Goal: Information Seeking & Learning: Learn about a topic

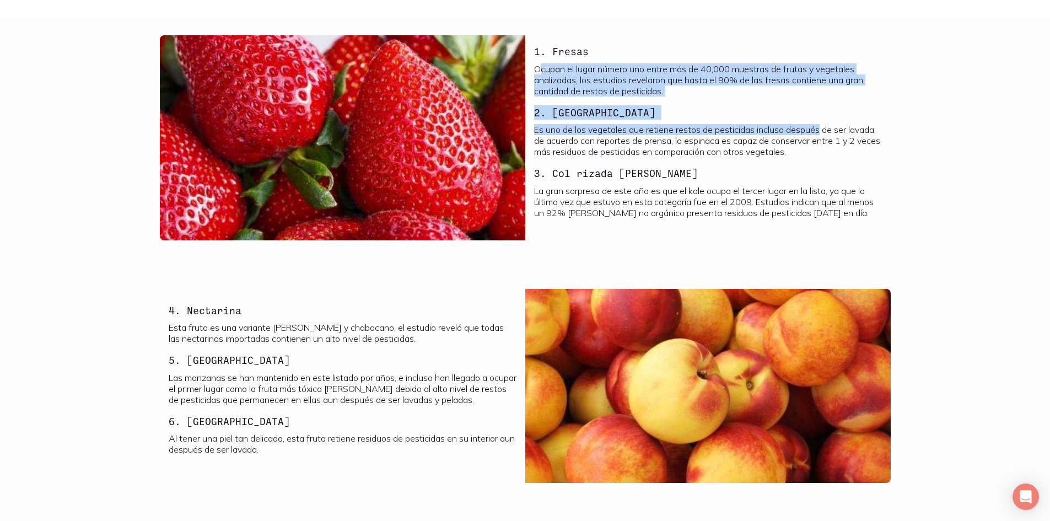
drag, startPoint x: 538, startPoint y: 66, endPoint x: 709, endPoint y: 126, distance: 181.7
click at [874, 125] on div "1. Fresas Ocupan el lugar número uno entre más de 40,000 muestras de frutas y v…" at bounding box center [708, 135] width 348 height 182
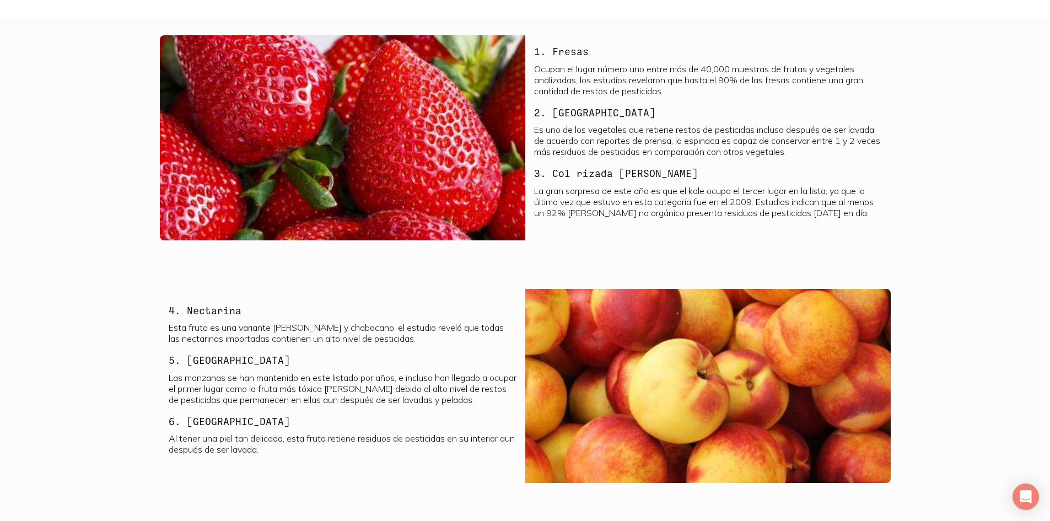
click at [1004, 19] on section "1. Fresas Ocupan el lugar número uno entre más de 40,000 muestras de frutas y v…" at bounding box center [525, 144] width 1050 height 253
drag, startPoint x: 700, startPoint y: 37, endPoint x: 693, endPoint y: 45, distance: 9.4
click at [693, 45] on div "1. Fresas Ocupan el lugar número uno entre más de 40,000 muestras de frutas y v…" at bounding box center [707, 137] width 365 height 205
click at [693, 44] on div "1. Fresas Ocupan el lugar número uno entre más de 40,000 muestras de frutas y v…" at bounding box center [707, 137] width 365 height 205
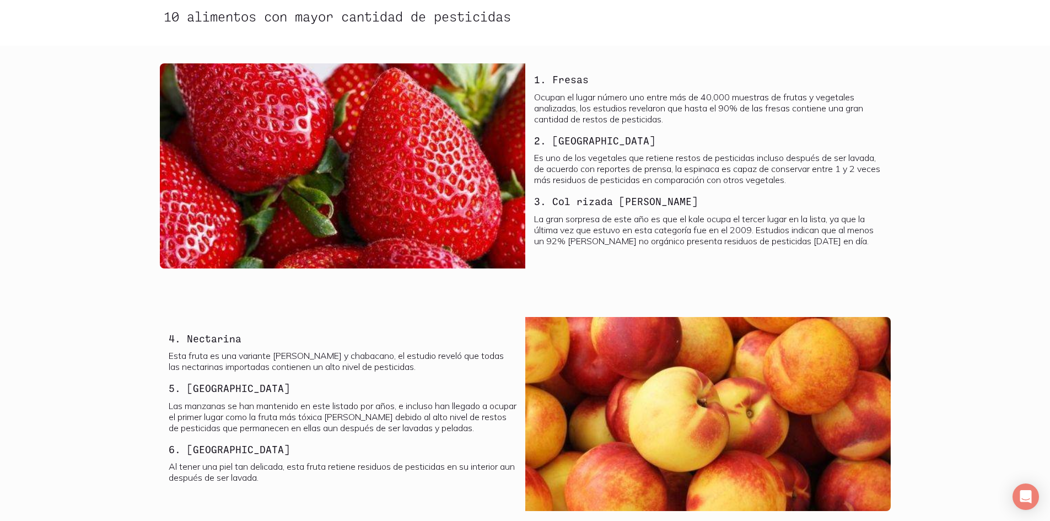
scroll to position [717, 0]
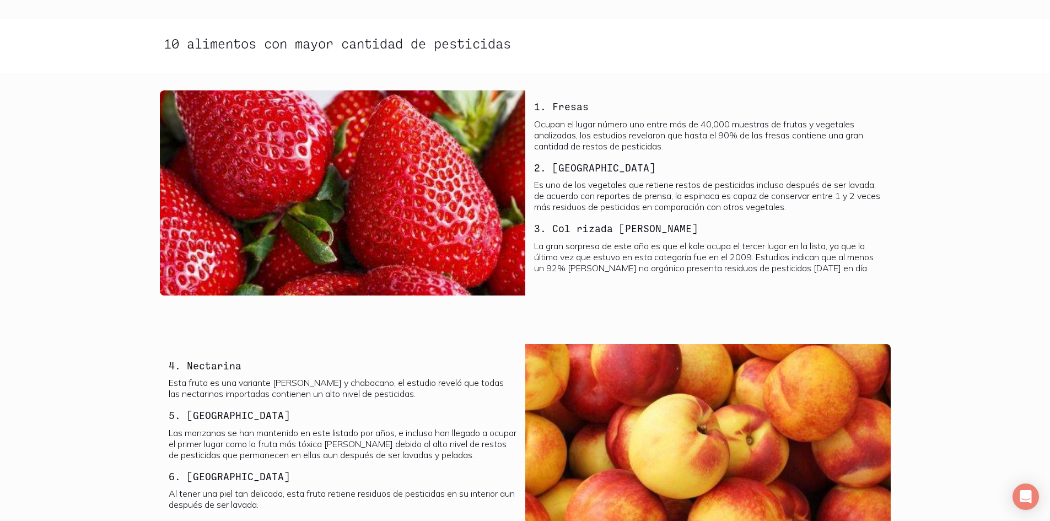
drag, startPoint x: 546, startPoint y: 307, endPoint x: 506, endPoint y: 304, distance: 40.4
click at [506, 304] on div "1. Fresas Ocupan el lugar número uno entre más de 40,000 muestras de frutas y v…" at bounding box center [525, 199] width 740 height 218
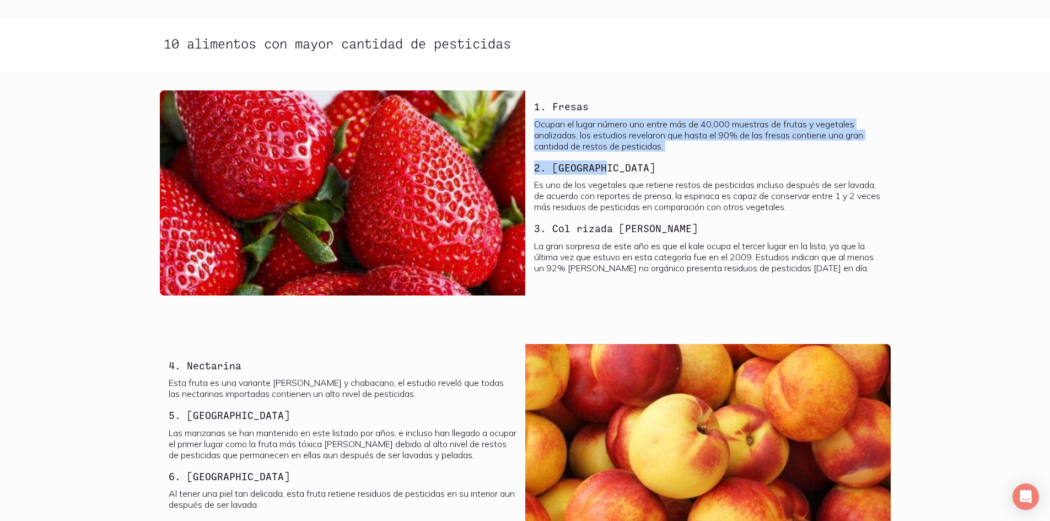
drag, startPoint x: 536, startPoint y: 121, endPoint x: 782, endPoint y: 186, distance: 253.8
click at [776, 185] on div "1. Fresas Ocupan el lugar número uno entre más de 40,000 muestras de frutas y v…" at bounding box center [708, 190] width 348 height 182
click at [921, 165] on section "1. Fresas Ocupan el lugar número uno entre más de 40,000 muestras de frutas y v…" at bounding box center [525, 199] width 1050 height 253
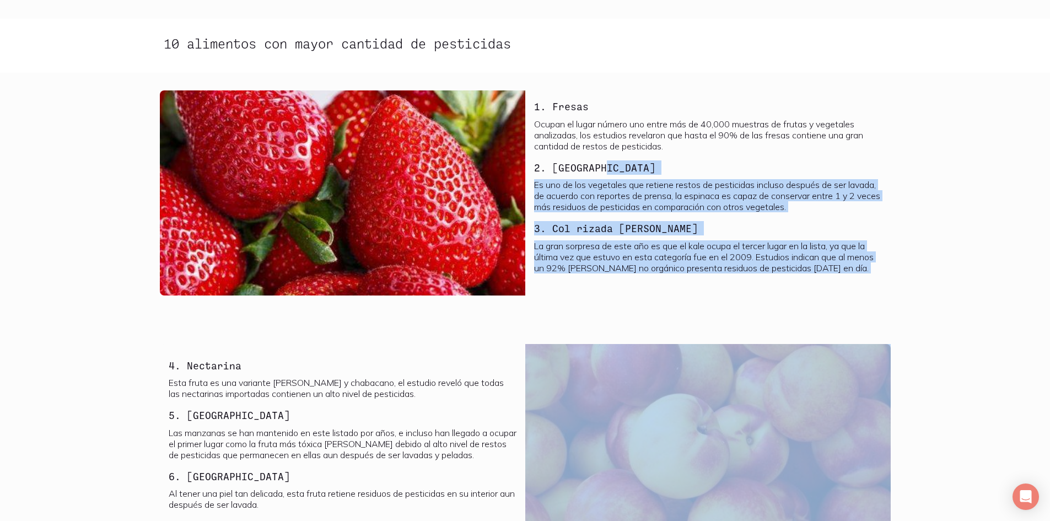
drag, startPoint x: 913, startPoint y: 177, endPoint x: 568, endPoint y: 467, distance: 450.7
click at [585, 472] on div "Para mantenernos saludables es necesario que consumamos frutas y verduras, pero…" at bounding box center [525, 476] width 1050 height 1884
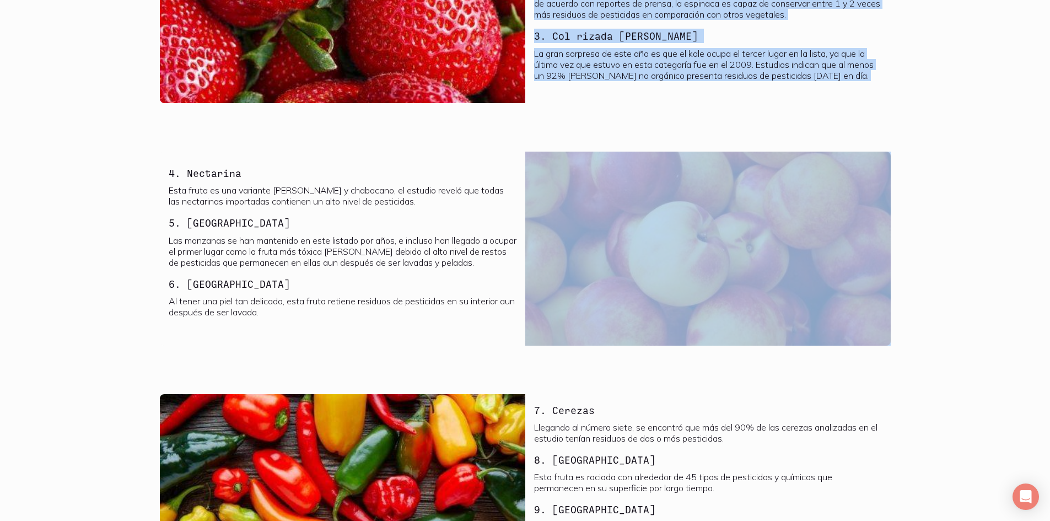
scroll to position [929, 0]
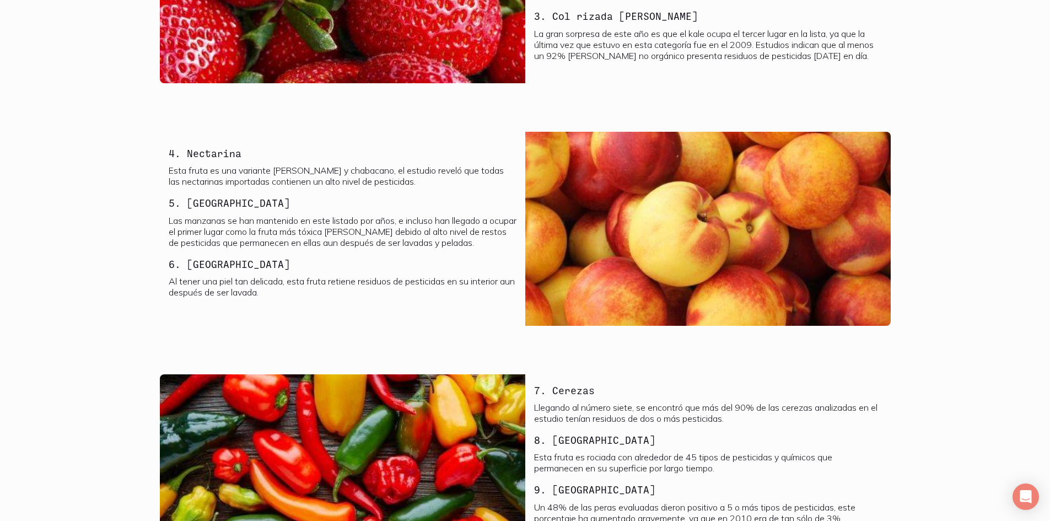
drag, startPoint x: 0, startPoint y: 361, endPoint x: 80, endPoint y: 412, distance: 95.4
drag, startPoint x: 80, startPoint y: 412, endPoint x: 68, endPoint y: 109, distance: 304.0
click at [838, 485] on h3 "9. [GEOGRAPHIC_DATA]" at bounding box center [708, 489] width 348 height 14
drag, startPoint x: 1058, startPoint y: 498, endPoint x: 539, endPoint y: 348, distance: 540.3
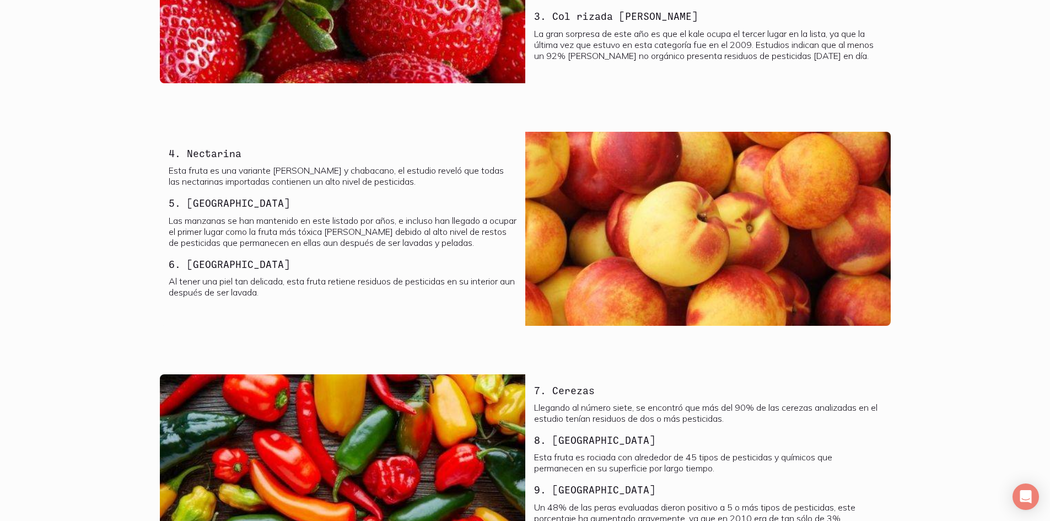
click at [539, 348] on section "4. Nectarina Esta fruta es una variante [PERSON_NAME] y chabacano, el estudio r…" at bounding box center [525, 235] width 1050 height 243
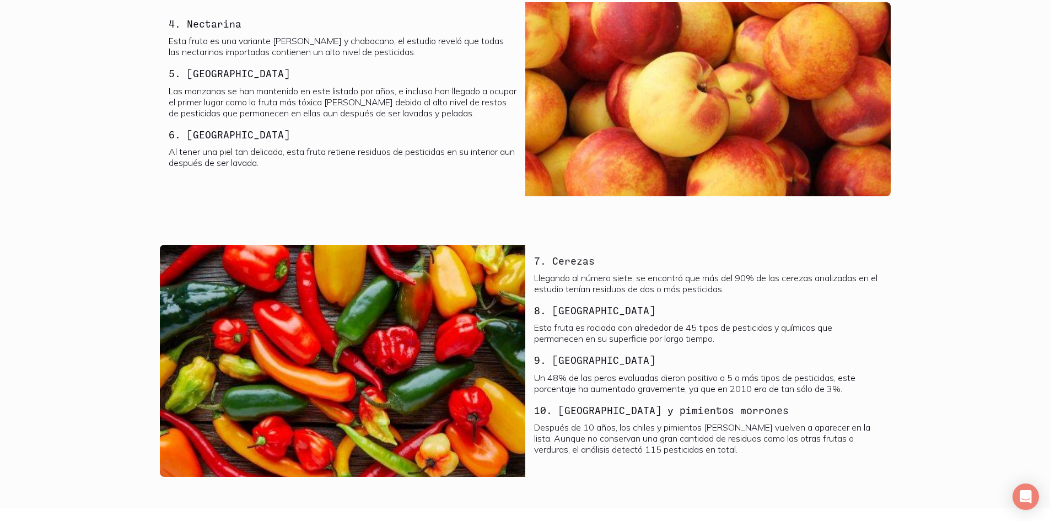
scroll to position [1039, 0]
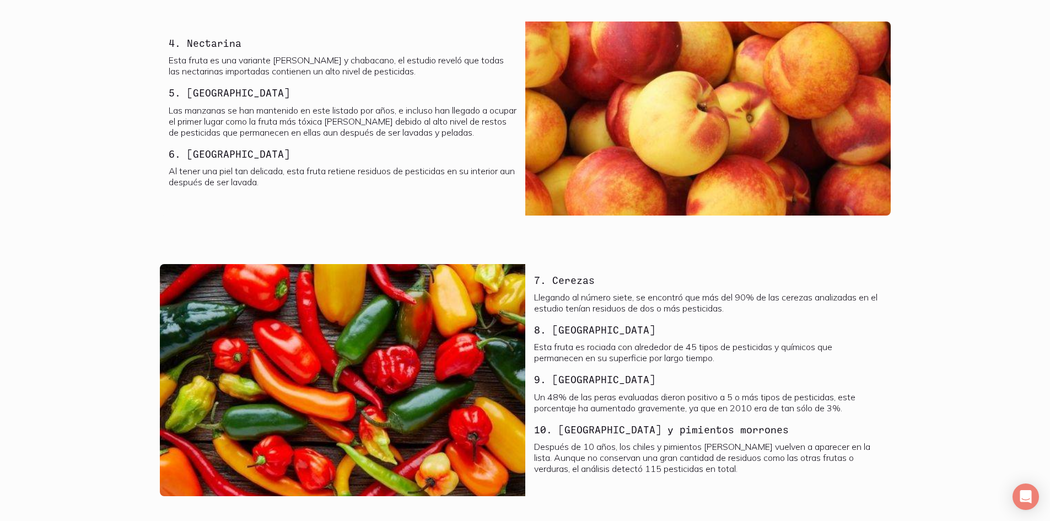
drag, startPoint x: 469, startPoint y: 222, endPoint x: 469, endPoint y: 239, distance: 16.5
click at [469, 239] on section "4. Nectarina Esta fruta es una variante [PERSON_NAME] y chabacano, el estudio r…" at bounding box center [525, 125] width 1050 height 243
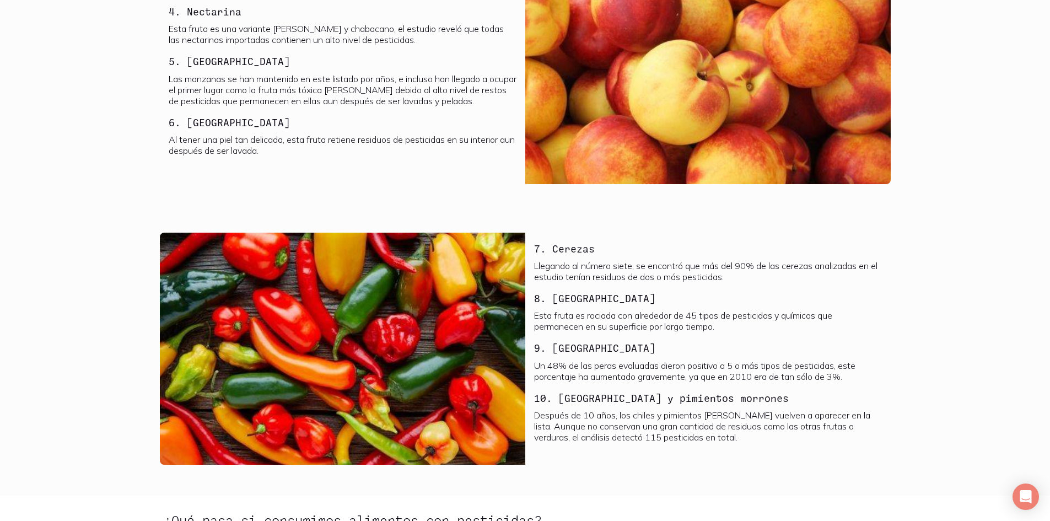
scroll to position [1061, 0]
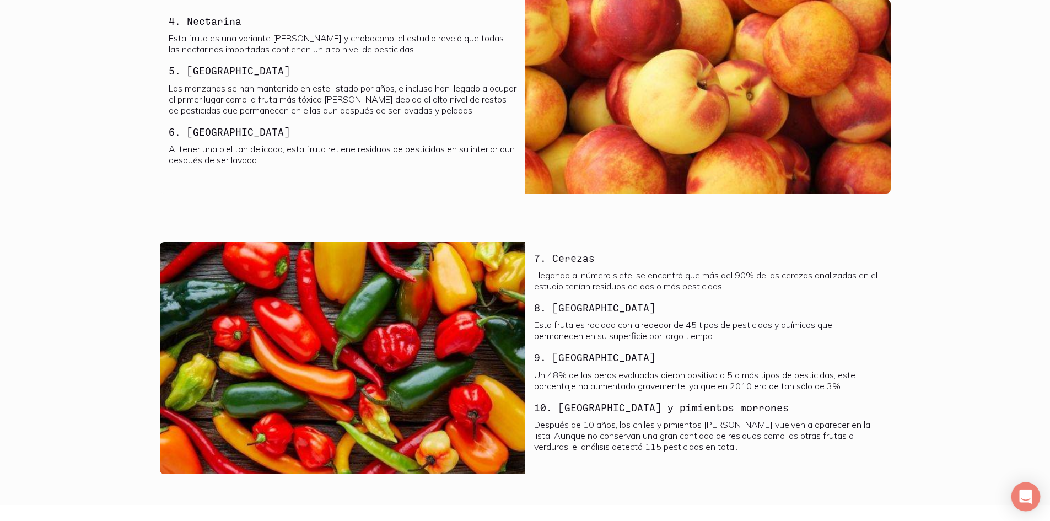
click at [1031, 489] on div "Open Intercom Messenger" at bounding box center [1025, 496] width 29 height 29
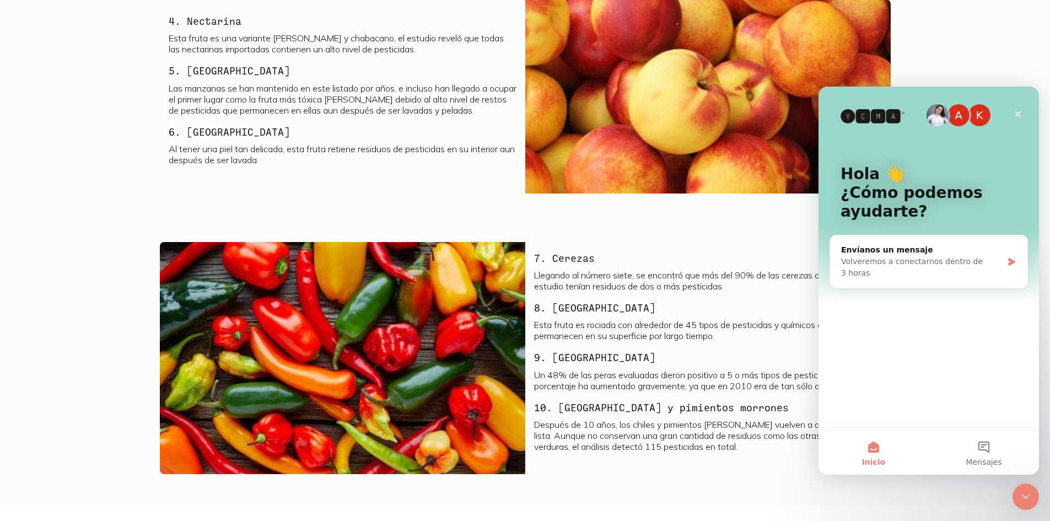
scroll to position [0, 0]
click at [961, 453] on button "Mensajes" at bounding box center [984, 453] width 110 height 44
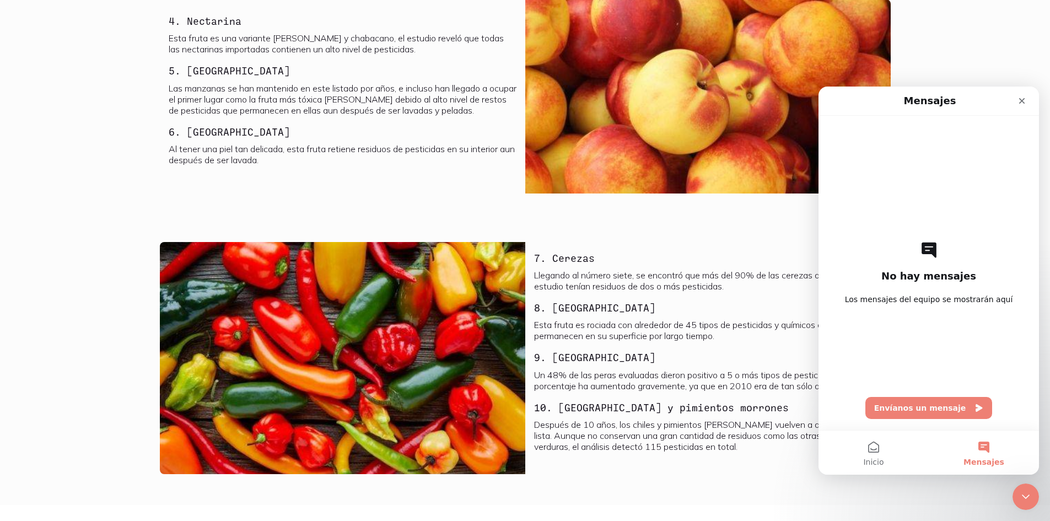
click at [788, 222] on section "4. Nectarina Esta fruta es una variante [PERSON_NAME] y chabacano, el estudio r…" at bounding box center [525, 103] width 1050 height 243
click at [773, 120] on img at bounding box center [707, 96] width 365 height 194
click at [1021, 101] on icon "Cerrar" at bounding box center [1022, 101] width 6 height 6
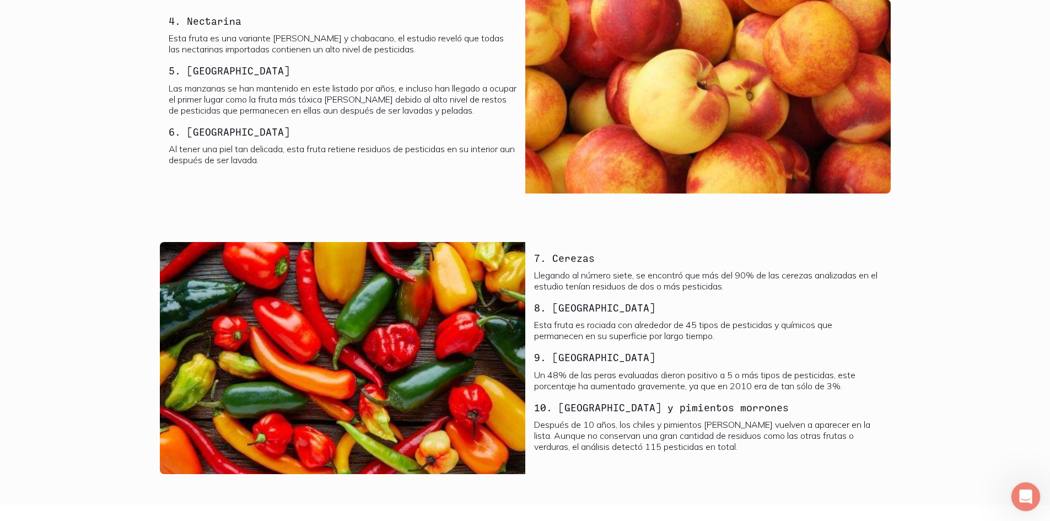
click at [1021, 482] on html at bounding box center [1024, 495] width 26 height 26
click at [1023, 498] on icon "Abrir Intercom Messenger" at bounding box center [1024, 495] width 18 height 18
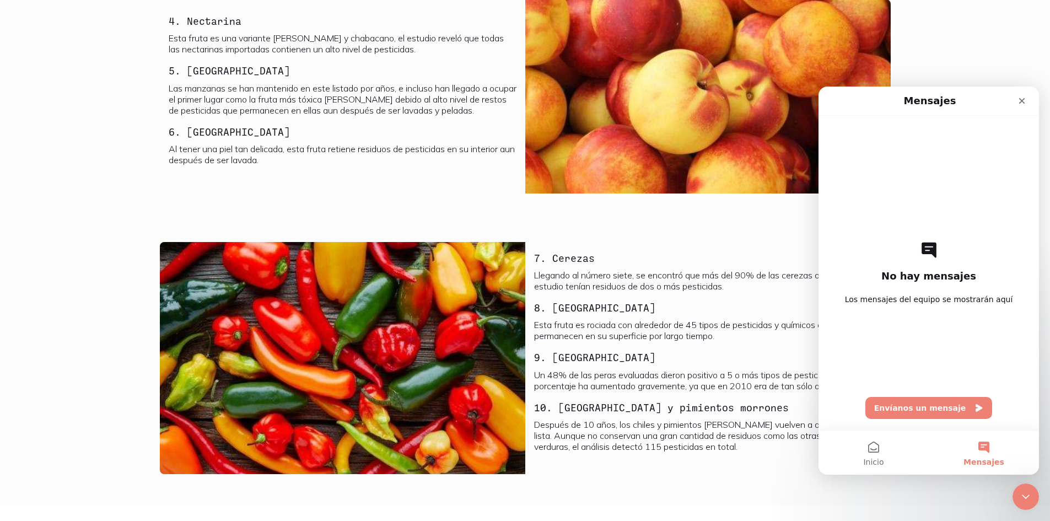
click at [954, 396] on div "No hay mensajes Los mensajes del equipo se mostrarán aquí Envíanos un mensaje" at bounding box center [929, 273] width 182 height 314
click at [945, 406] on button "Envíanos un mensaje" at bounding box center [928, 408] width 127 height 22
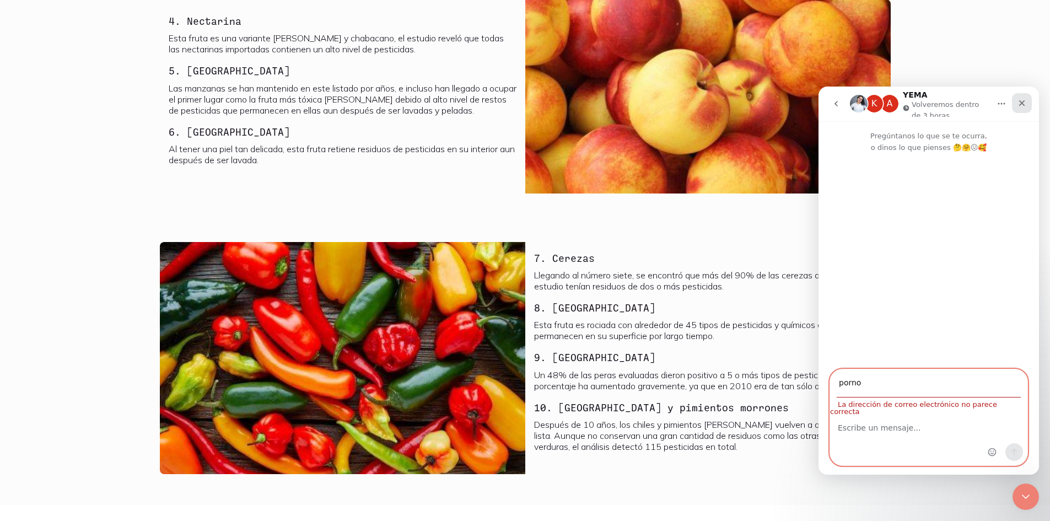
click at [1021, 100] on icon "Cerrar" at bounding box center [1022, 103] width 9 height 9
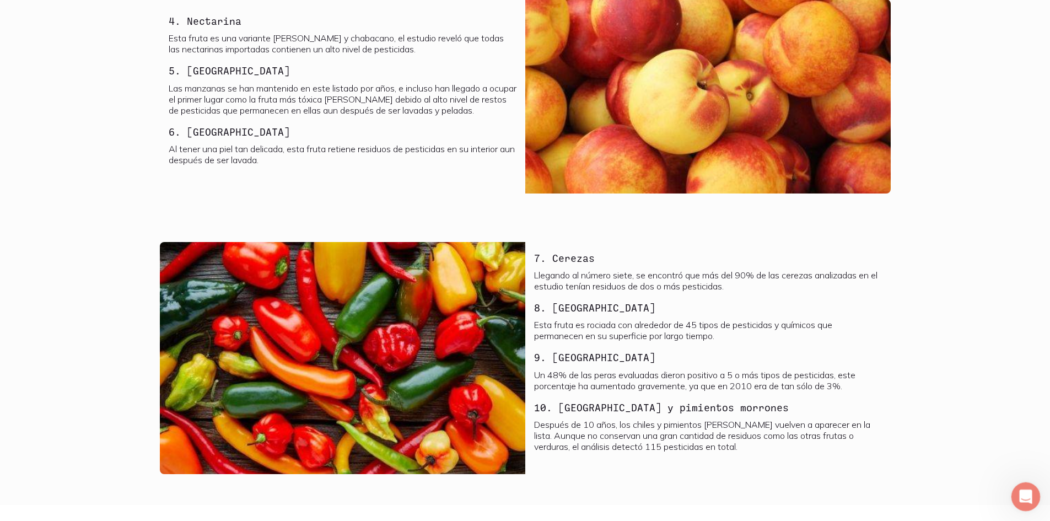
type input "porno"
click at [1017, 503] on div "Abrir Intercom Messenger" at bounding box center [1024, 495] width 36 height 36
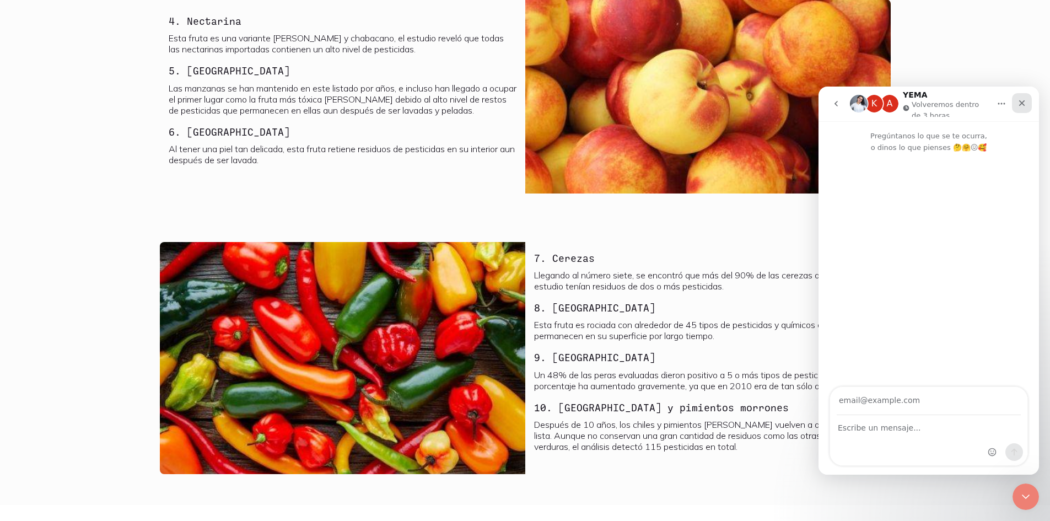
click at [1018, 105] on icon "Cerrar" at bounding box center [1022, 103] width 9 height 9
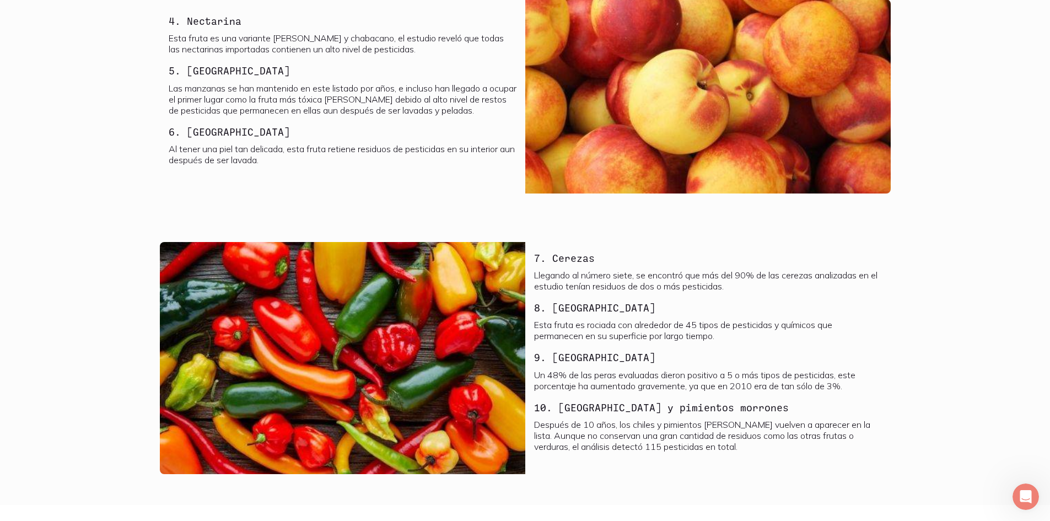
drag, startPoint x: 895, startPoint y: 355, endPoint x: 822, endPoint y: 372, distance: 74.7
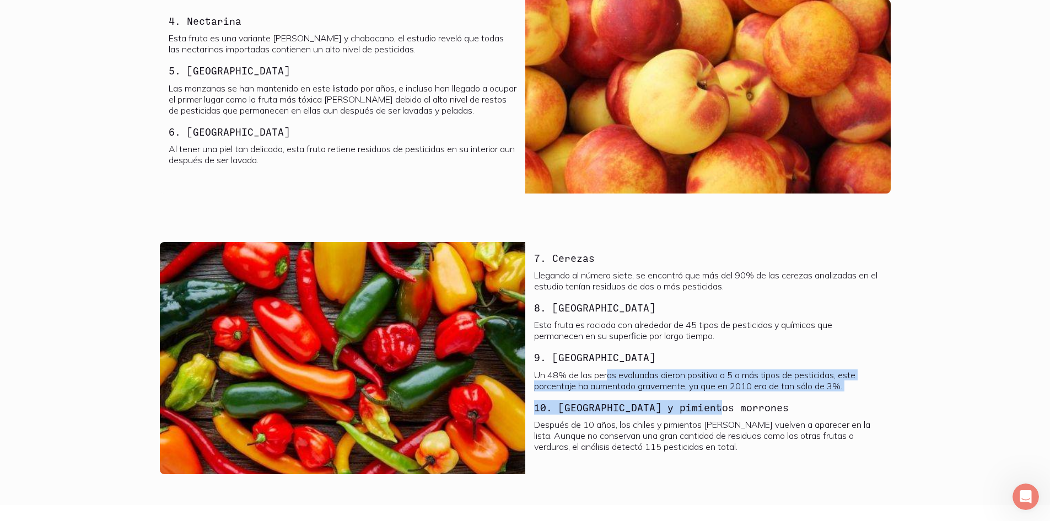
drag, startPoint x: 822, startPoint y: 372, endPoint x: 886, endPoint y: 394, distance: 67.6
click at [886, 394] on div "7. Cerezas Llegando al número siete, se encontró que más del 90% de las cerezas…" at bounding box center [707, 358] width 365 height 233
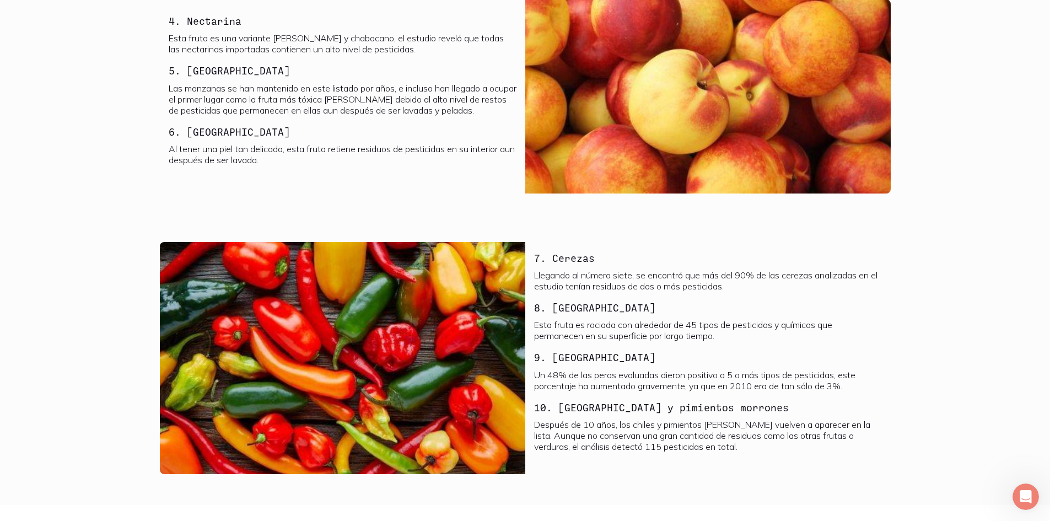
click at [892, 363] on div "7. Cerezas Llegando al número siete, se encontró que más del 90% de las cerezas…" at bounding box center [525, 358] width 740 height 233
click at [893, 363] on div "7. Cerezas Llegando al número siete, se encontró que más del 90% de las cerezas…" at bounding box center [525, 358] width 740 height 233
click at [1037, 397] on section "7. Cerezas Llegando al número siete, se encontró que más del 90% de las cerezas…" at bounding box center [525, 364] width 1050 height 281
drag, startPoint x: 1025, startPoint y: 418, endPoint x: 959, endPoint y: 384, distance: 74.5
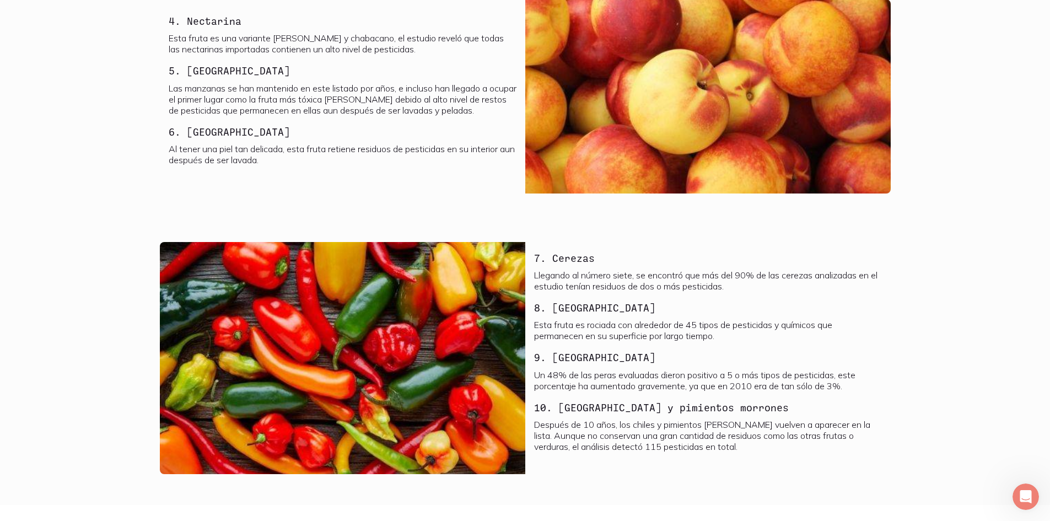
click at [1002, 405] on section "7. Cerezas Llegando al número siete, se encontró que más del 90% de las cerezas…" at bounding box center [525, 364] width 1050 height 281
drag, startPoint x: 1010, startPoint y: 308, endPoint x: 923, endPoint y: 206, distance: 134.0
click at [1004, 298] on section "7. Cerezas Llegando al número siete, se encontró que más del 90% de las cerezas…" at bounding box center [525, 364] width 1050 height 281
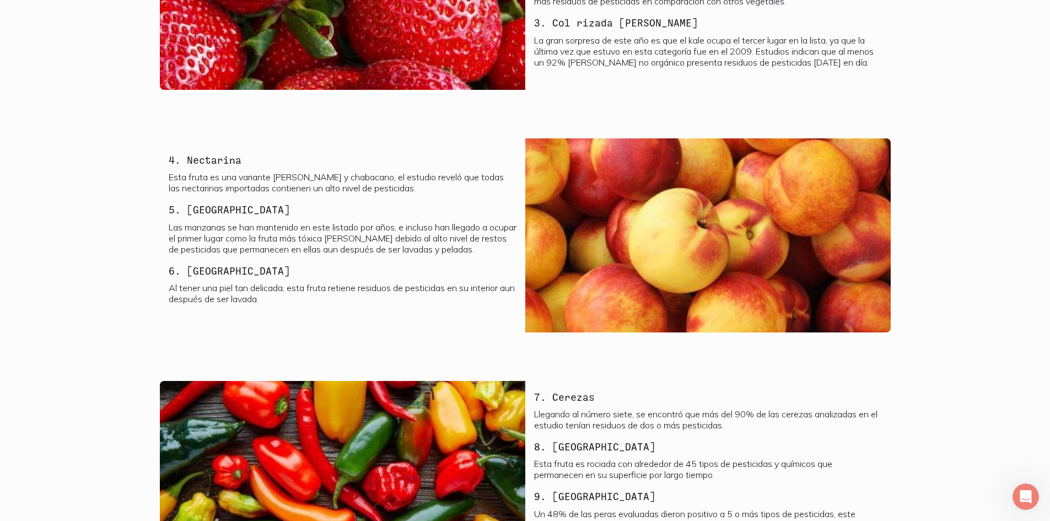
scroll to position [919, 0]
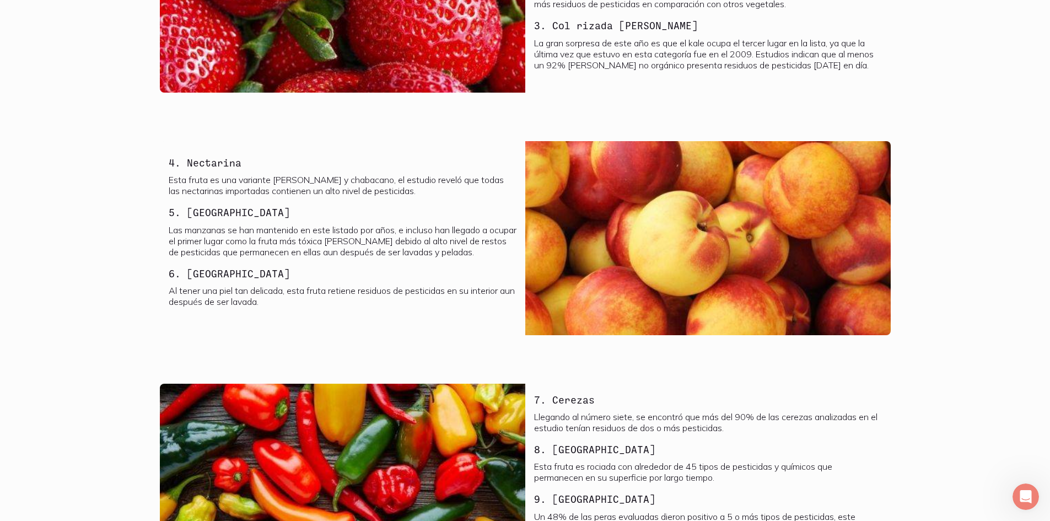
drag, startPoint x: 9, startPoint y: 326, endPoint x: 0, endPoint y: 316, distance: 13.6
drag, startPoint x: 0, startPoint y: 316, endPoint x: 0, endPoint y: 305, distance: 11.0
click at [0, 305] on section "4. Nectarina Esta fruta es una variante [PERSON_NAME] y chabacano, el estudio r…" at bounding box center [525, 244] width 1050 height 243
drag, startPoint x: 0, startPoint y: 305, endPoint x: 2, endPoint y: 298, distance: 7.4
drag, startPoint x: 2, startPoint y: 298, endPoint x: 271, endPoint y: 349, distance: 274.3
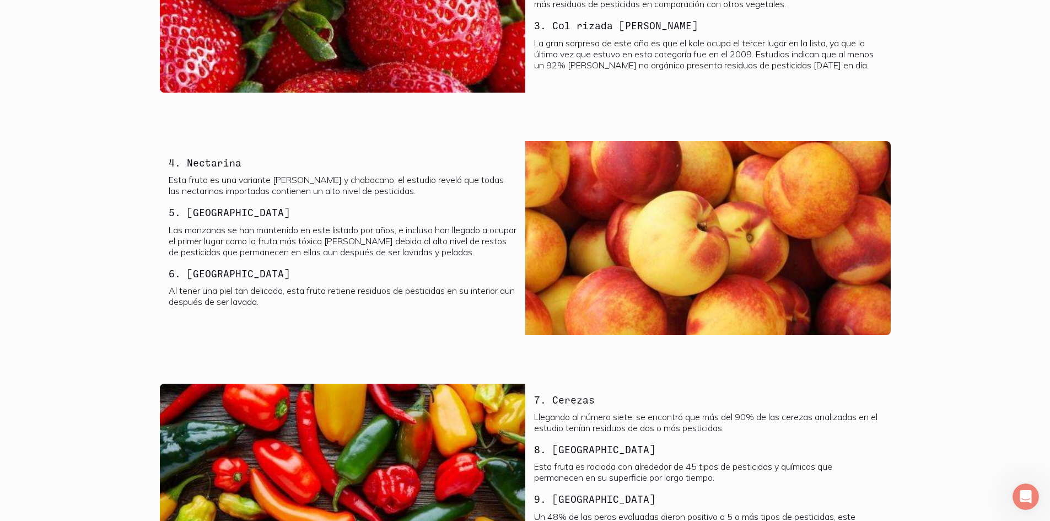
click at [271, 349] on section "4. Nectarina Esta fruta es una variante [PERSON_NAME] y chabacano, el estudio r…" at bounding box center [525, 244] width 1050 height 243
drag, startPoint x: 271, startPoint y: 349, endPoint x: 233, endPoint y: 343, distance: 38.4
drag, startPoint x: 233, startPoint y: 343, endPoint x: 955, endPoint y: 235, distance: 729.7
click at [955, 235] on section "4. Nectarina Esta fruta es una variante [PERSON_NAME] y chabacano, el estudio r…" at bounding box center [525, 244] width 1050 height 243
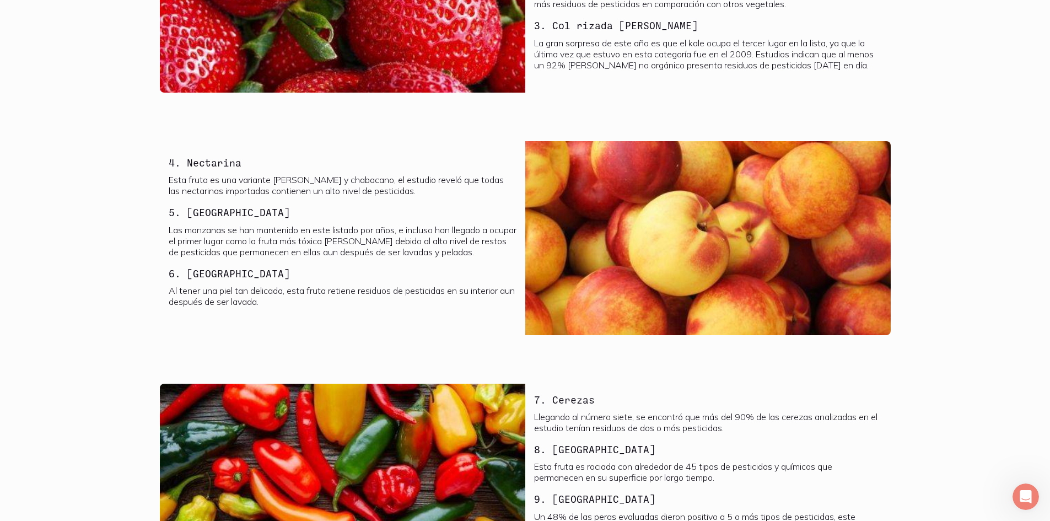
click at [243, 324] on div "4. Nectarina Esta fruta es una variante [PERSON_NAME] y chabacano, el estudio r…" at bounding box center [342, 238] width 365 height 194
drag, startPoint x: 713, startPoint y: 71, endPoint x: 758, endPoint y: 98, distance: 52.9
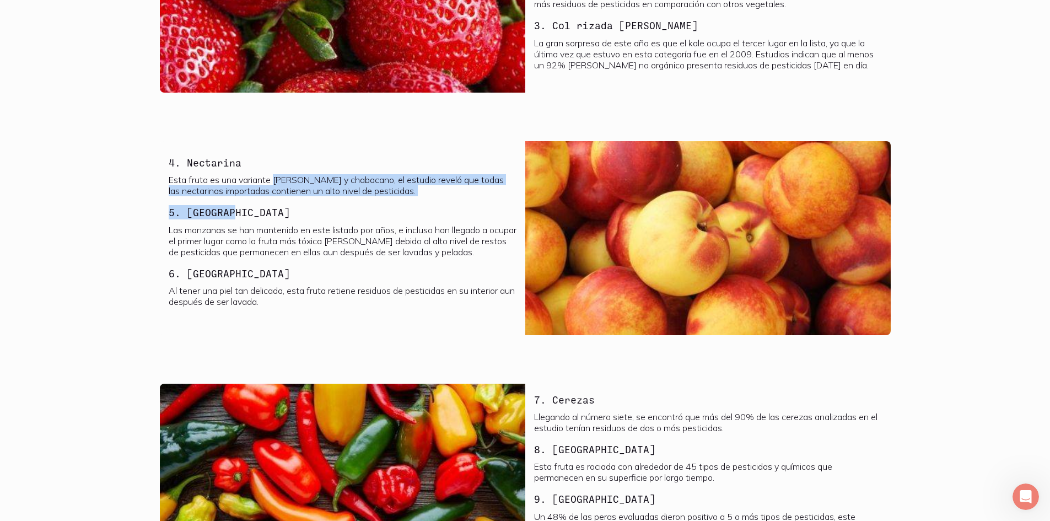
drag, startPoint x: 279, startPoint y: 185, endPoint x: 291, endPoint y: 152, distance: 35.6
click at [299, 163] on div "4. Nectarina Esta fruta es una variante [PERSON_NAME] y chabacano, el estudio r…" at bounding box center [343, 235] width 348 height 160
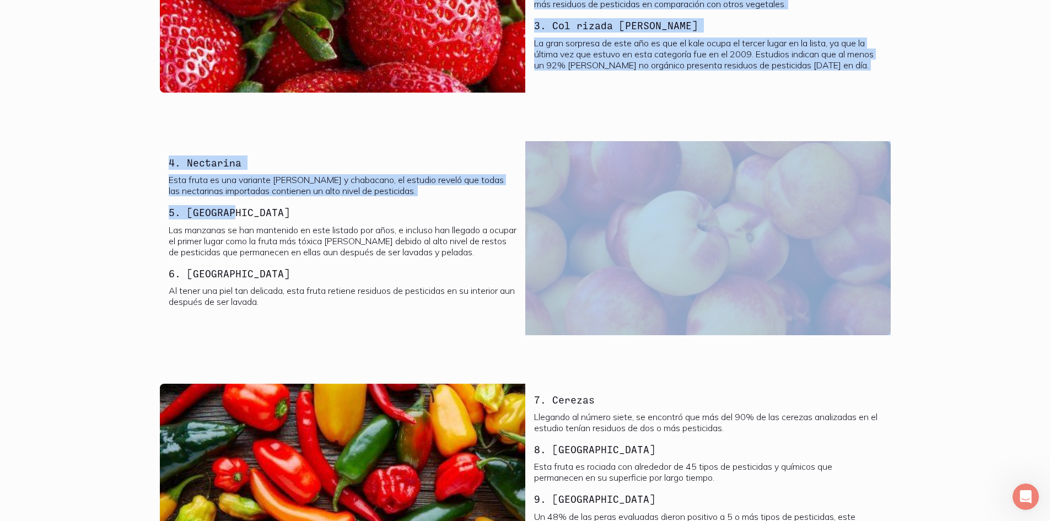
drag, startPoint x: 247, startPoint y: 112, endPoint x: 465, endPoint y: 197, distance: 233.7
click at [466, 197] on div "Para mantenernos saludables es necesario que consumamos frutas y verduras, pero…" at bounding box center [525, 273] width 1050 height 1884
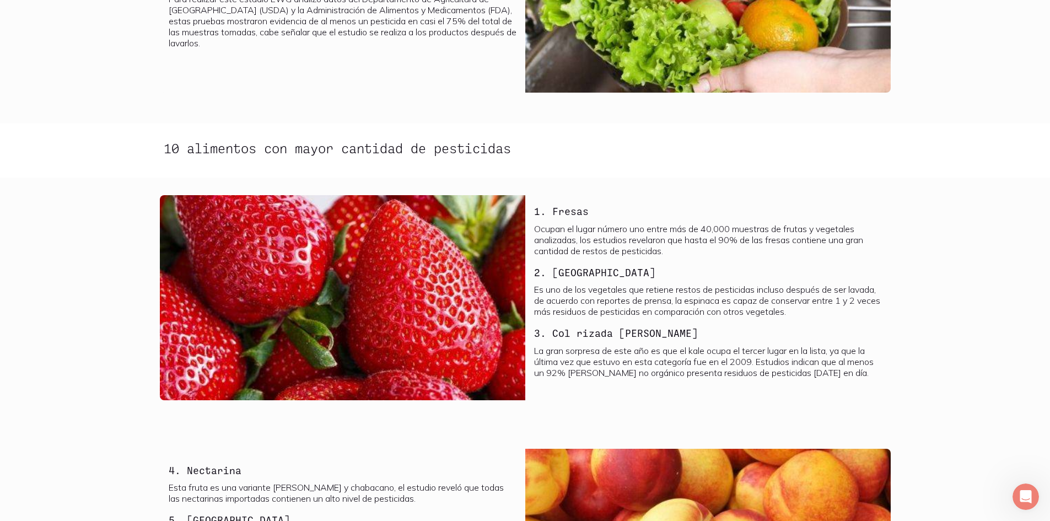
drag, startPoint x: 558, startPoint y: 153, endPoint x: 562, endPoint y: 144, distance: 9.1
click at [558, 150] on h2 "10 alimentos con mayor cantidad de pesticidas" at bounding box center [525, 148] width 723 height 14
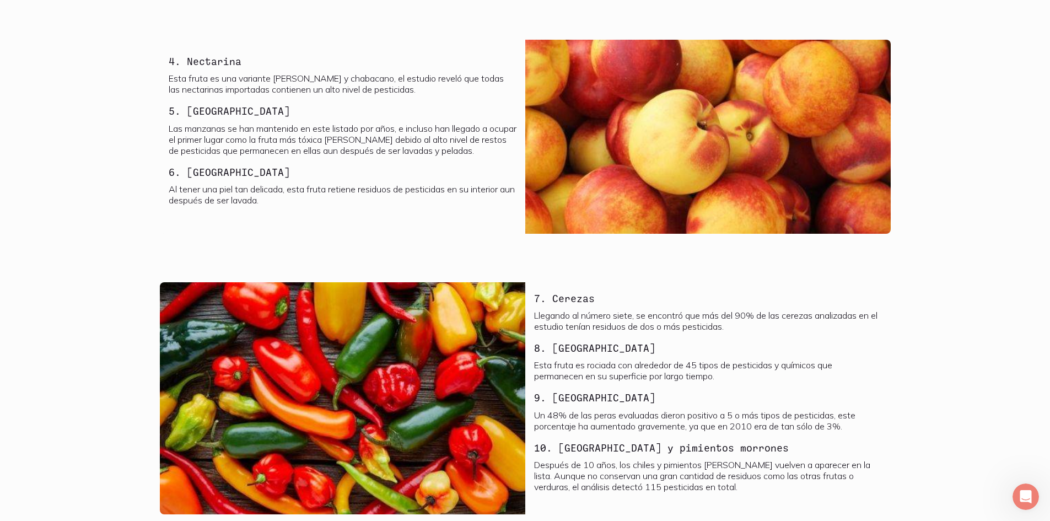
scroll to position [1053, 0]
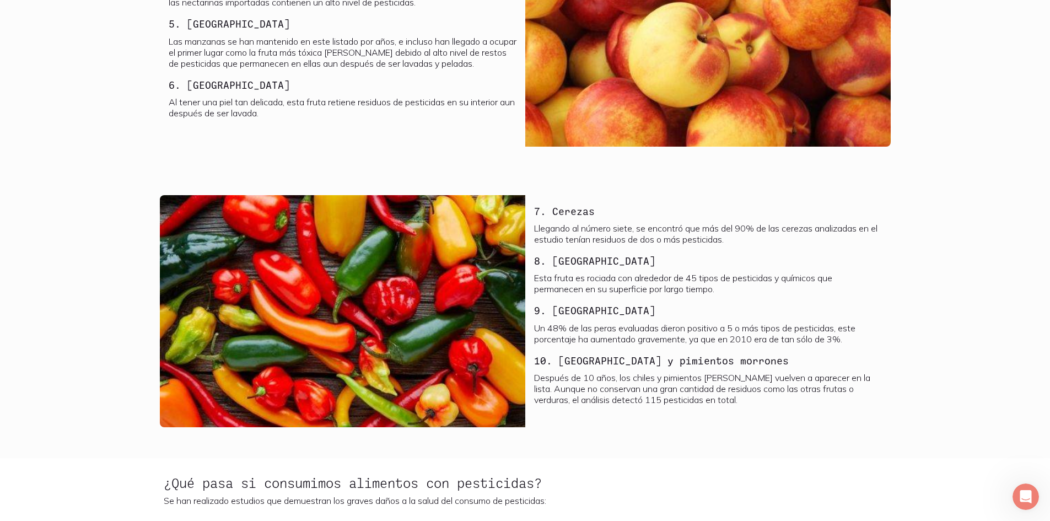
click at [583, 102] on img at bounding box center [707, 50] width 365 height 194
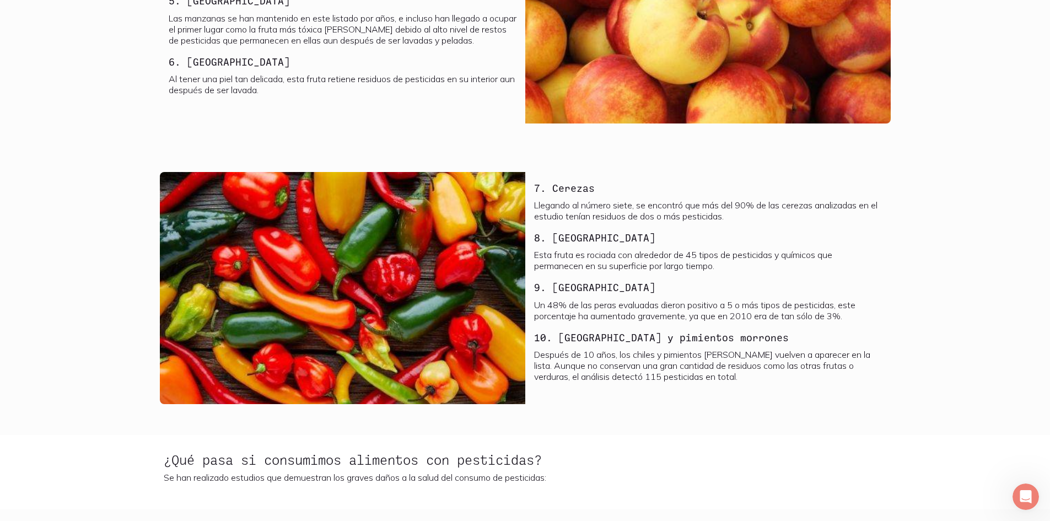
scroll to position [1130, 0]
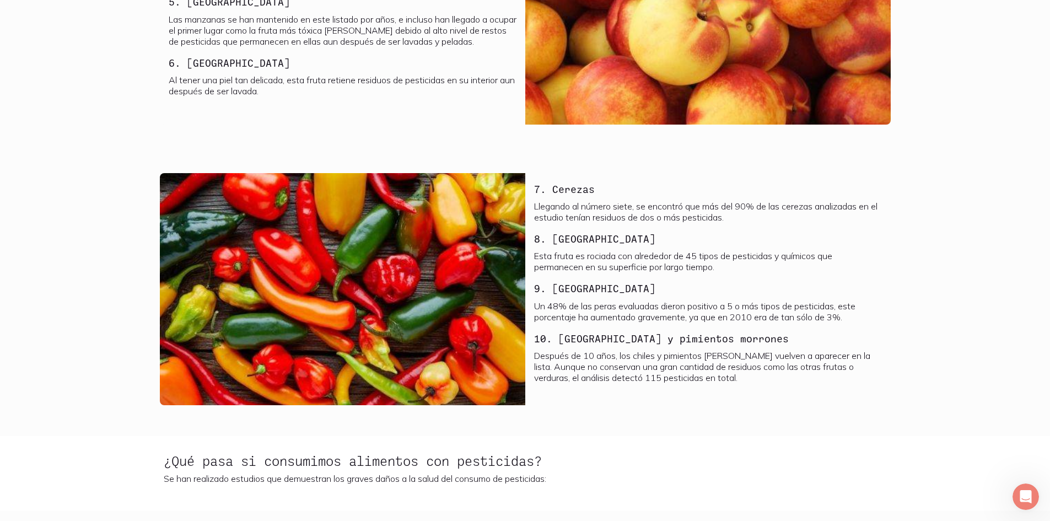
drag, startPoint x: 1052, startPoint y: 28, endPoint x: 746, endPoint y: 61, distance: 307.7
click at [746, 61] on img at bounding box center [707, 28] width 365 height 194
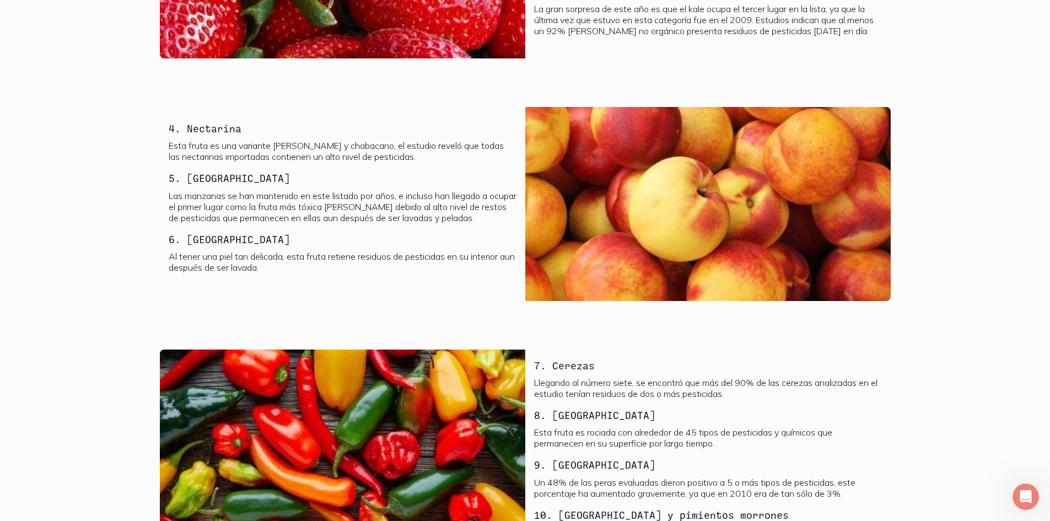
scroll to position [976, 0]
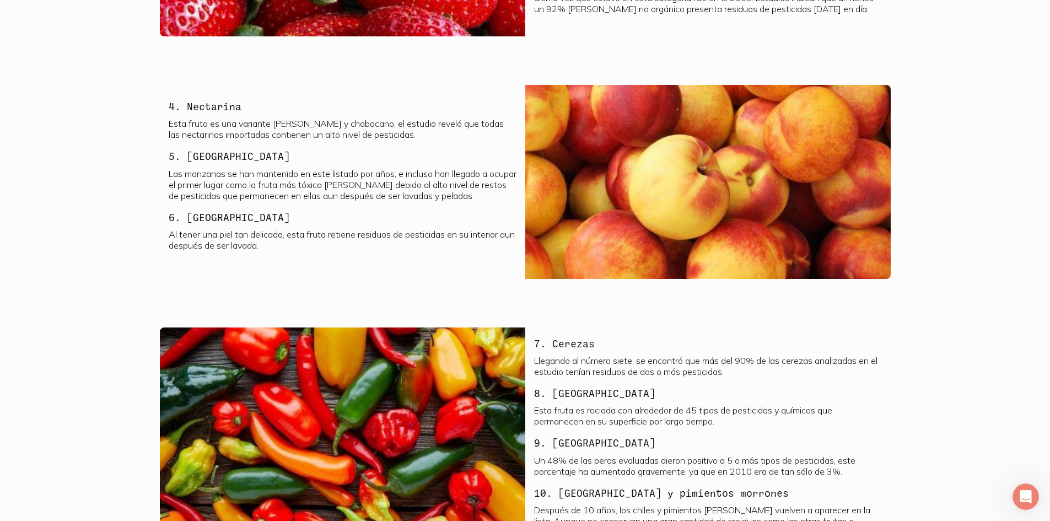
drag, startPoint x: 169, startPoint y: 354, endPoint x: 157, endPoint y: 306, distance: 50.0
drag, startPoint x: 157, startPoint y: 306, endPoint x: 92, endPoint y: 271, distance: 73.2
click at [92, 271] on section "4. Nectarina Esta fruta es una variante [PERSON_NAME] y chabacano, el estudio r…" at bounding box center [525, 188] width 1050 height 243
drag, startPoint x: 173, startPoint y: 179, endPoint x: 186, endPoint y: 187, distance: 15.6
click at [186, 187] on p "Las manzanas se han mantenido en este listado por años, e incluso han llegado a…" at bounding box center [343, 184] width 348 height 33
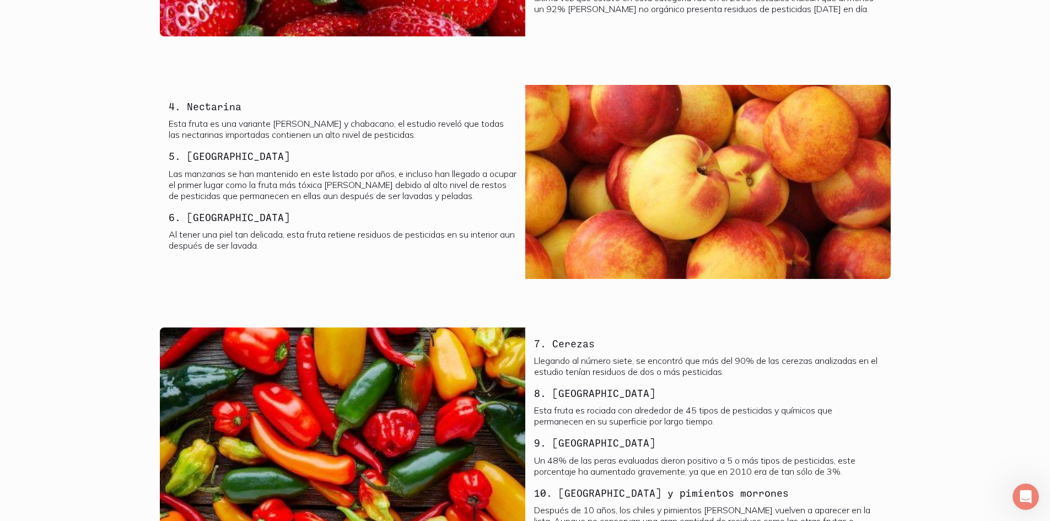
click at [423, 281] on div "4. Nectarina Esta fruta es una variante [PERSON_NAME] y chabacano, el estudio r…" at bounding box center [525, 188] width 740 height 207
click at [309, 230] on p "Al tener una piel tan delicada, esta fruta retiene residuos de pesticidas en su…" at bounding box center [343, 240] width 348 height 22
click at [416, 250] on p "Al tener una piel tan delicada, esta fruta retiene residuos de pesticidas en su…" at bounding box center [343, 240] width 348 height 22
click at [415, 251] on p "Al tener una piel tan delicada, esta fruta retiene residuos de pesticidas en su…" at bounding box center [343, 240] width 348 height 22
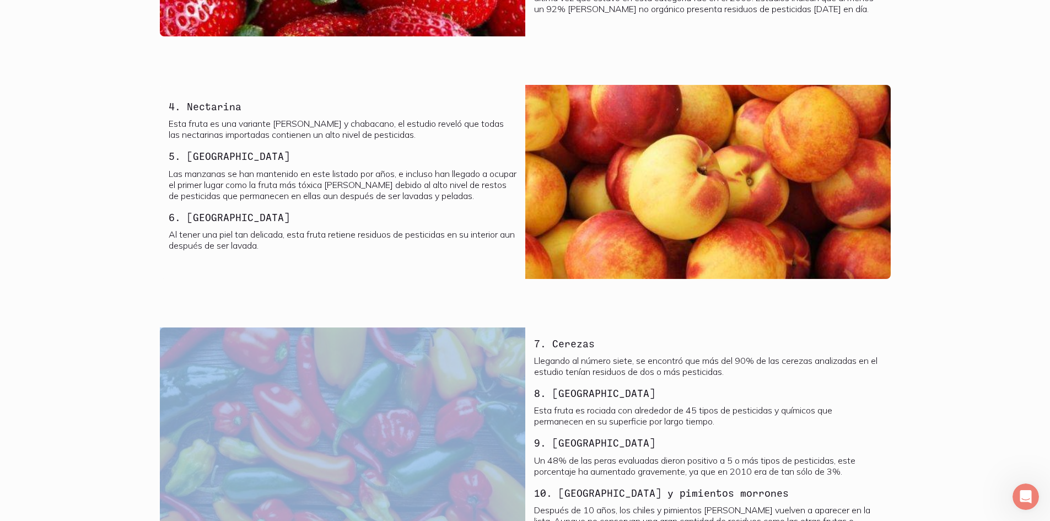
click at [359, 520] on html "Blog Regresar a la tienda 10 alimentos con más pesticidas y sus alternativas de…" at bounding box center [525, 257] width 1050 height 2467
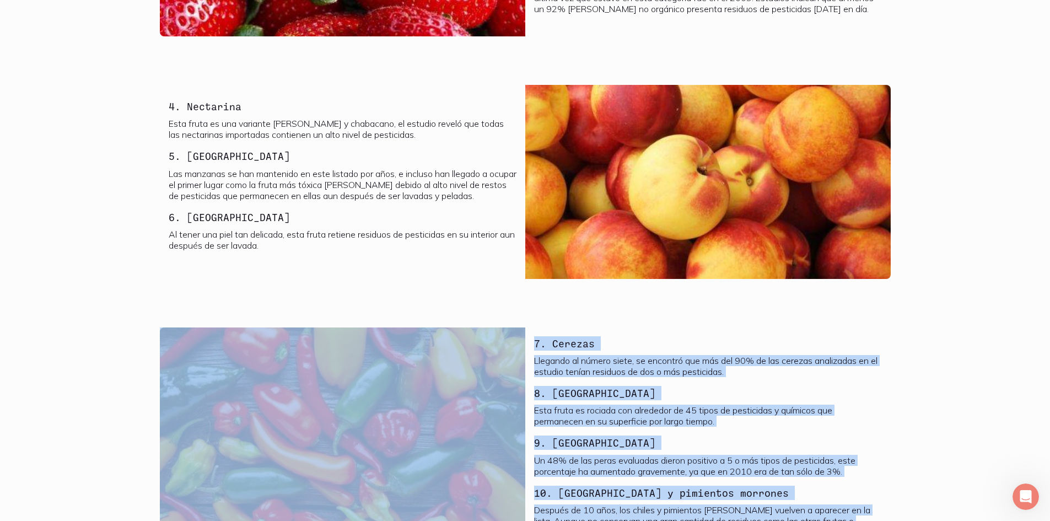
scroll to position [1026, 0]
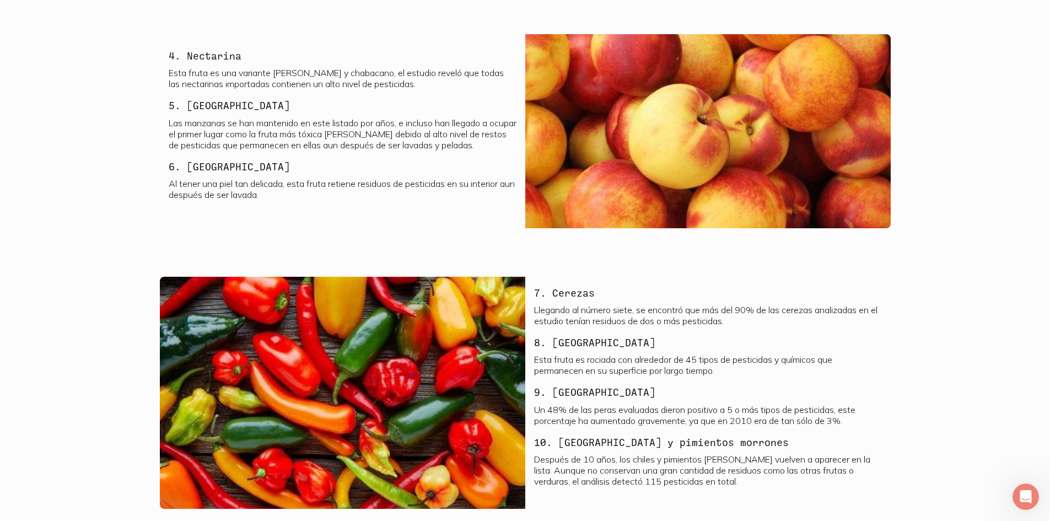
click at [403, 188] on p "Al tener una piel tan delicada, esta fruta retiene residuos de pesticidas en su…" at bounding box center [343, 189] width 348 height 22
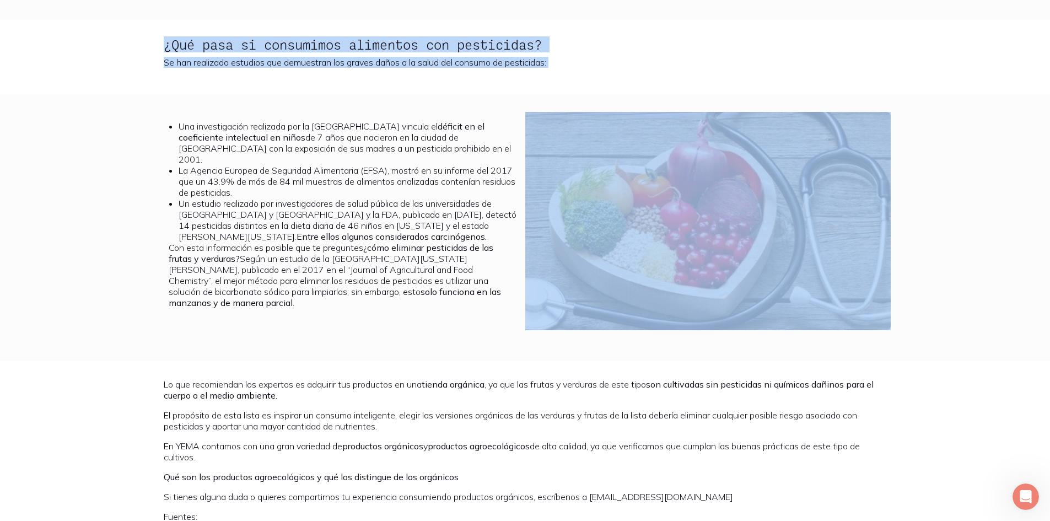
scroll to position [1567, 0]
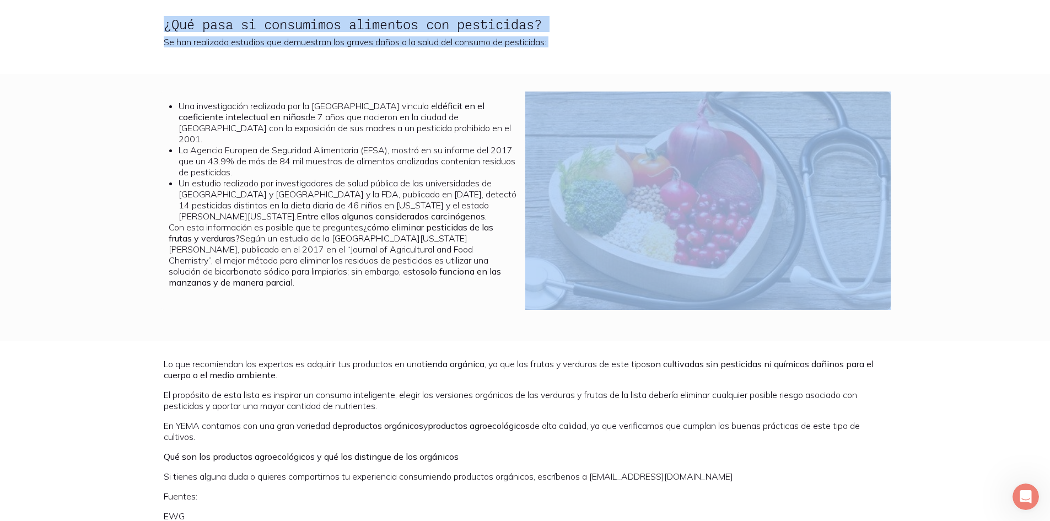
drag, startPoint x: 557, startPoint y: 78, endPoint x: 727, endPoint y: 176, distance: 195.6
drag, startPoint x: 982, startPoint y: 67, endPoint x: 960, endPoint y: 53, distance: 26.0
click at [981, 67] on section "¿Qué pasa si consumimos alimentos con pesticidas? Se han realizado estudios que…" at bounding box center [525, 36] width 1050 height 74
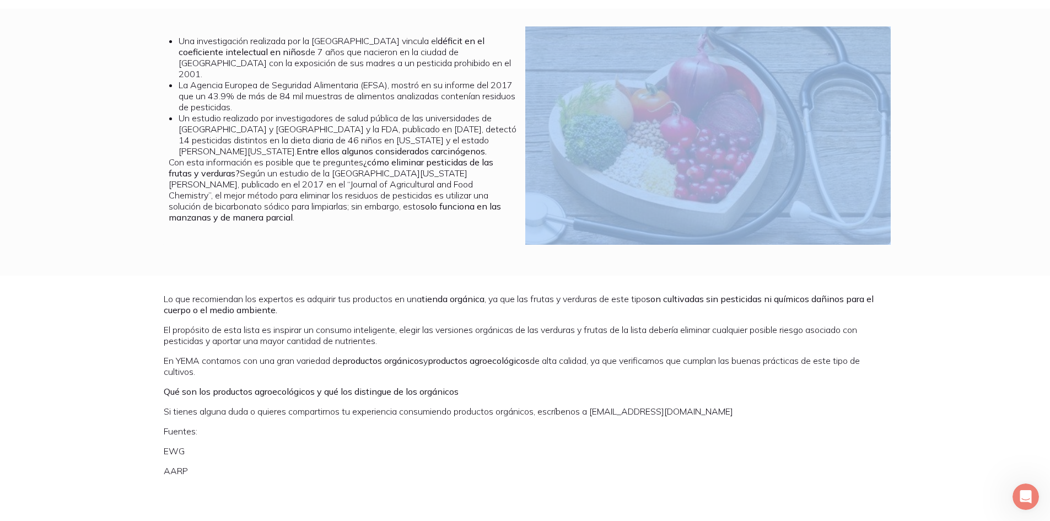
click at [612, 29] on img at bounding box center [707, 135] width 365 height 218
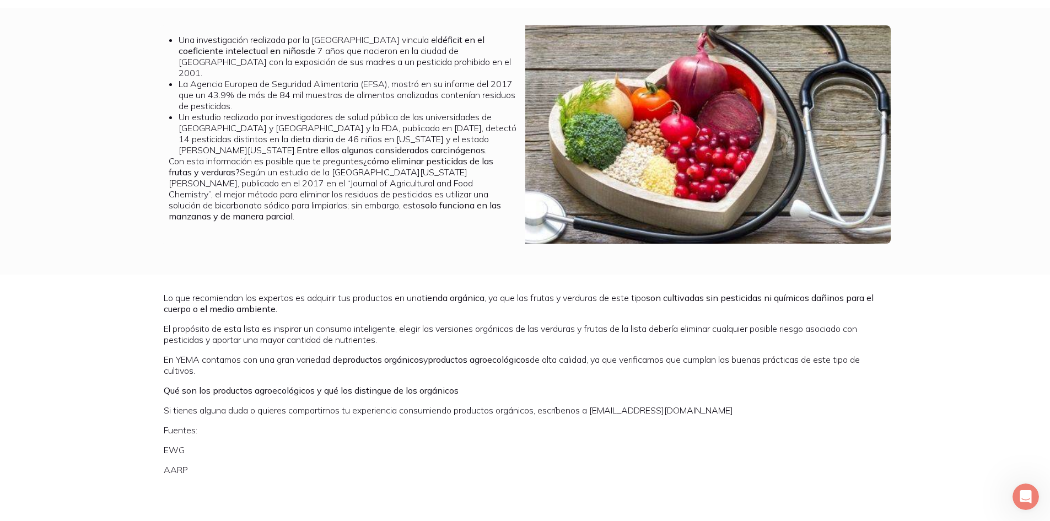
click at [939, 345] on section "Lo que recomiendan los expertos es adquirir tus productos en una tienda orgánic…" at bounding box center [525, 388] width 1050 height 227
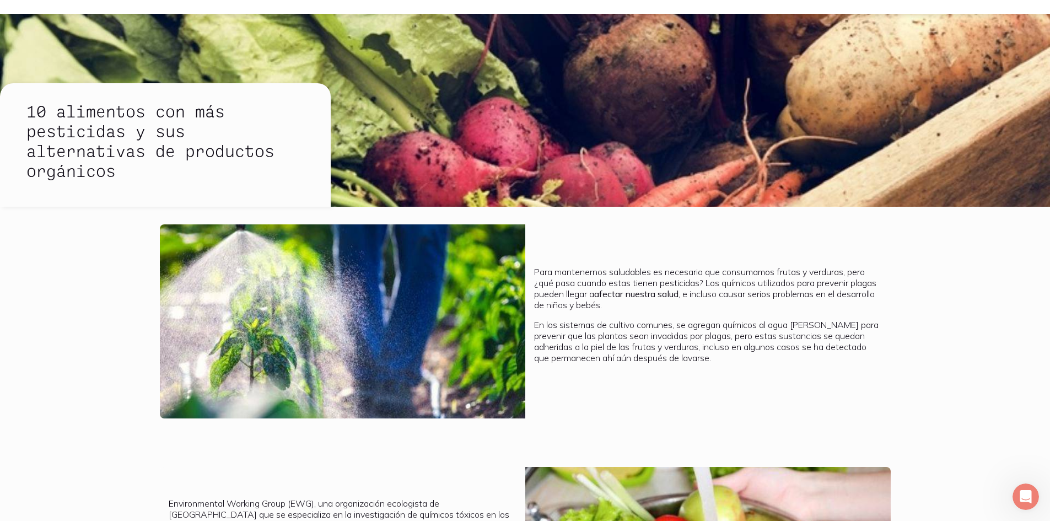
scroll to position [0, 0]
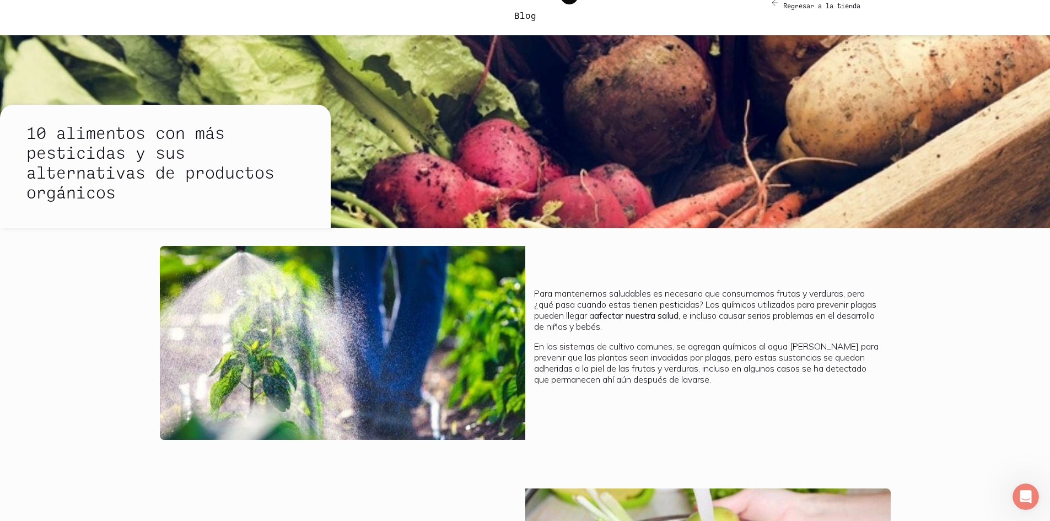
click at [601, 422] on div "Para mantenernos saludables es necesario que consumamos frutas y verduras, pero…" at bounding box center [707, 343] width 365 height 194
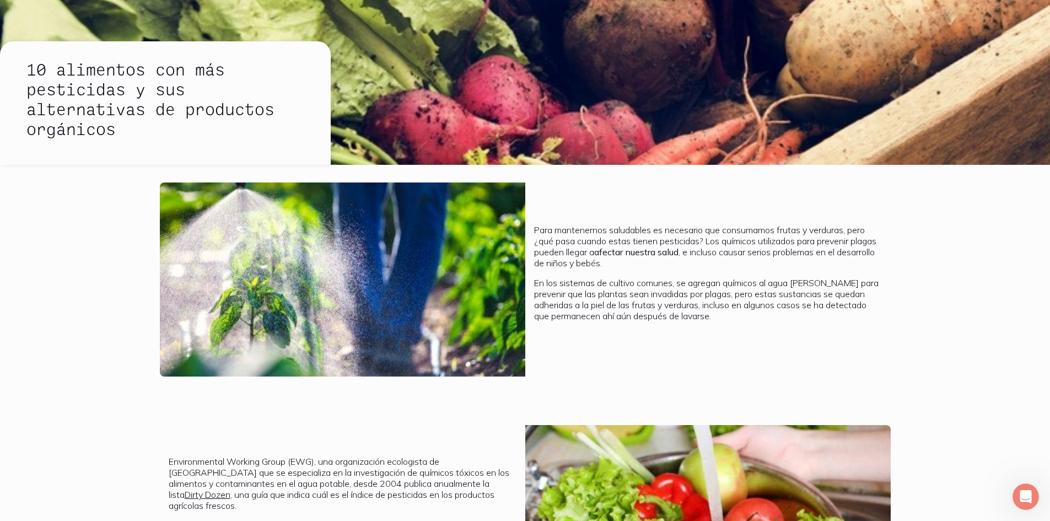
click at [601, 423] on section "Environmental Working Group (EWG), una organización ecologista de [GEOGRAPHIC_D…" at bounding box center [525, 528] width 1050 height 243
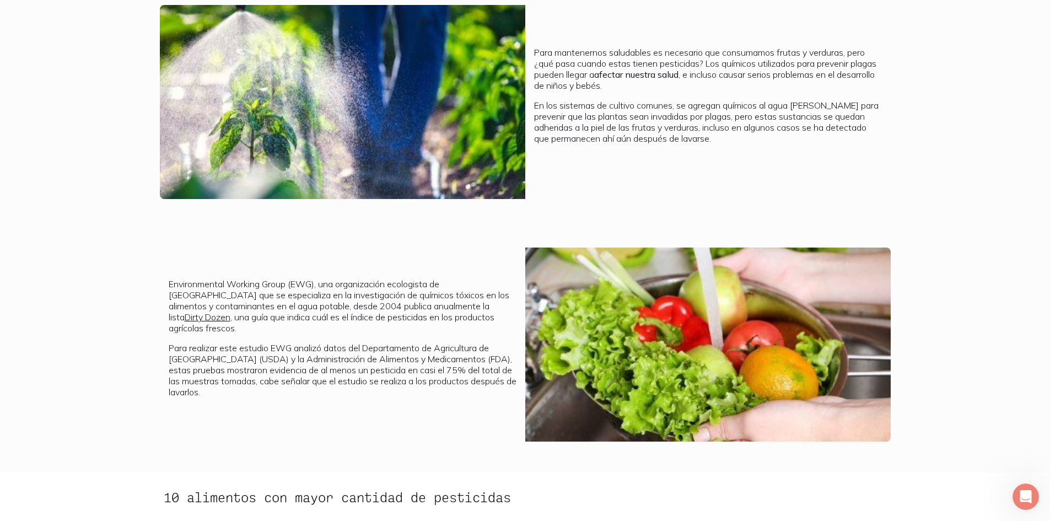
click at [606, 395] on img at bounding box center [707, 344] width 365 height 194
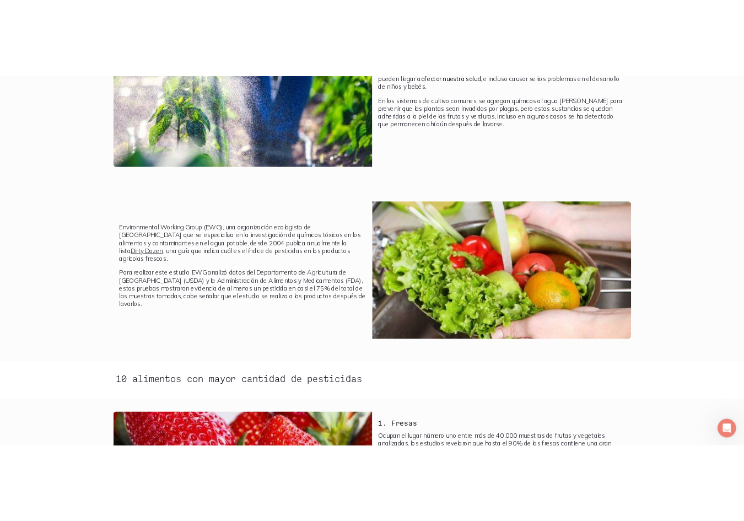
scroll to position [419, 0]
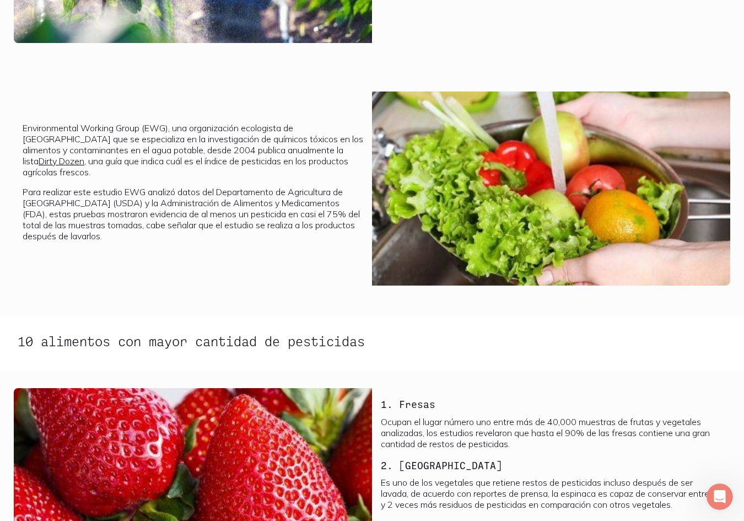
drag, startPoint x: 629, startPoint y: 366, endPoint x: 354, endPoint y: 283, distance: 287.4
click at [354, 283] on div "Environmental Working Group (EWG), una organización ecologista de [GEOGRAPHIC_D…" at bounding box center [371, 195] width 725 height 207
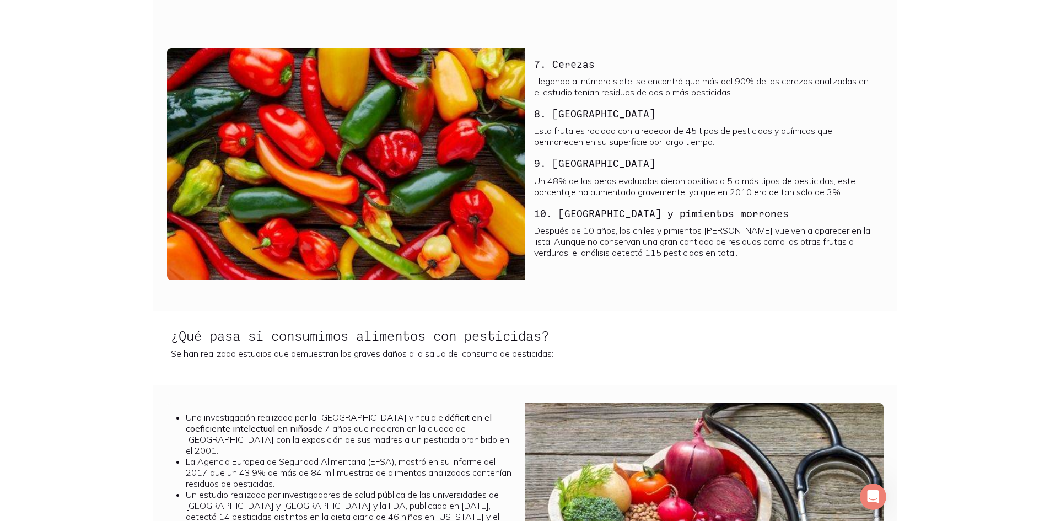
scroll to position [1257, 0]
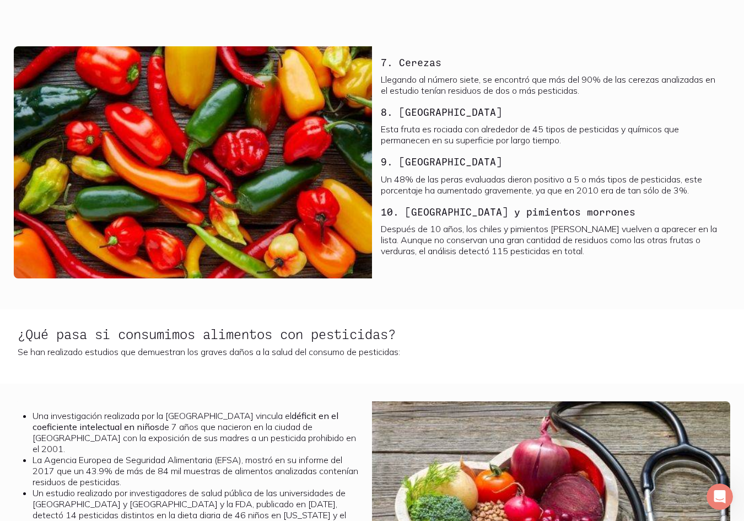
click at [575, 244] on p "Después de 10 años, los chiles y pimientos [PERSON_NAME] vuelven a aparecer en …" at bounding box center [551, 239] width 341 height 33
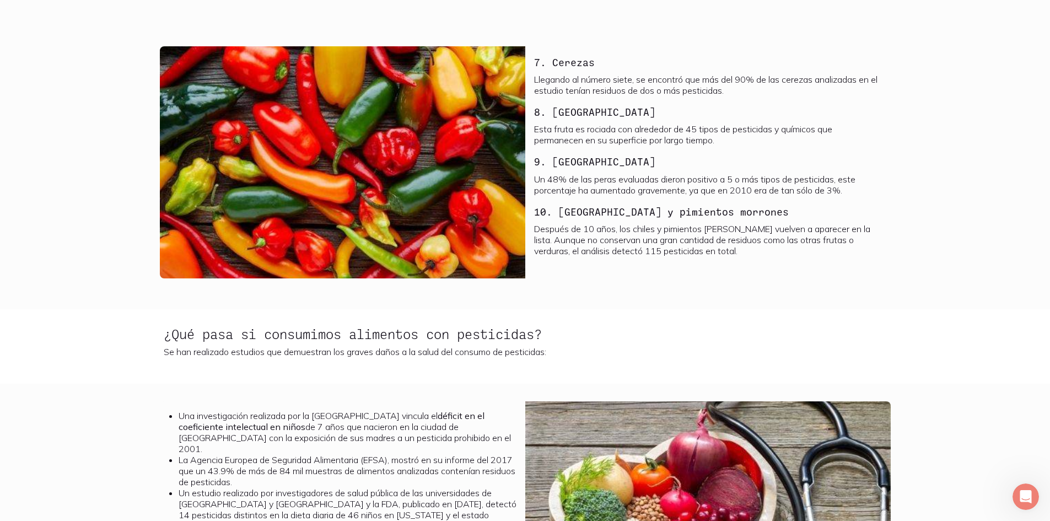
drag, startPoint x: 725, startPoint y: 306, endPoint x: 595, endPoint y: 300, distance: 130.2
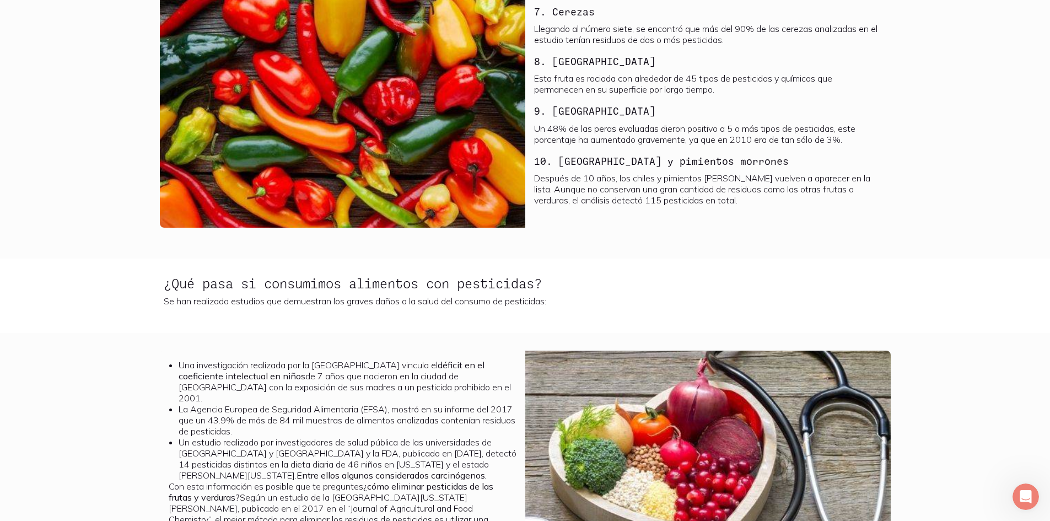
drag, startPoint x: 595, startPoint y: 300, endPoint x: 534, endPoint y: 414, distance: 128.7
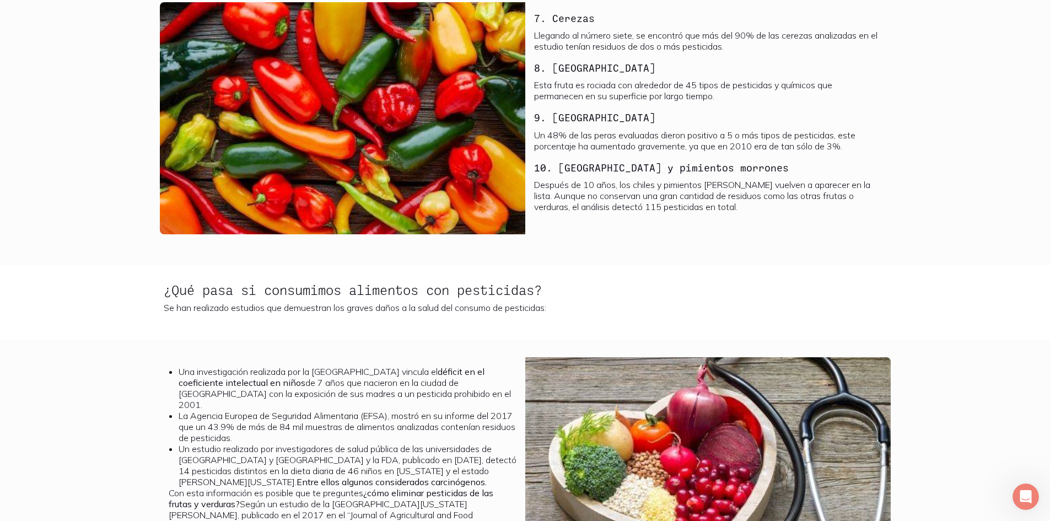
drag, startPoint x: 534, startPoint y: 414, endPoint x: 373, endPoint y: 292, distance: 202.6
click at [373, 292] on div "¿Qué pasa si consumimos alimentos con pesticidas? Se han realizado estudios que…" at bounding box center [525, 298] width 723 height 30
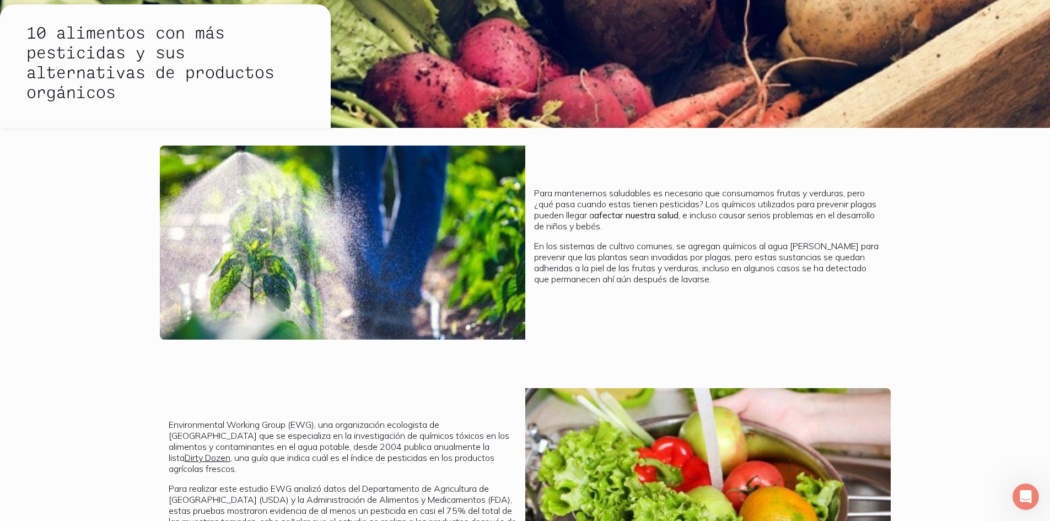
scroll to position [0, 0]
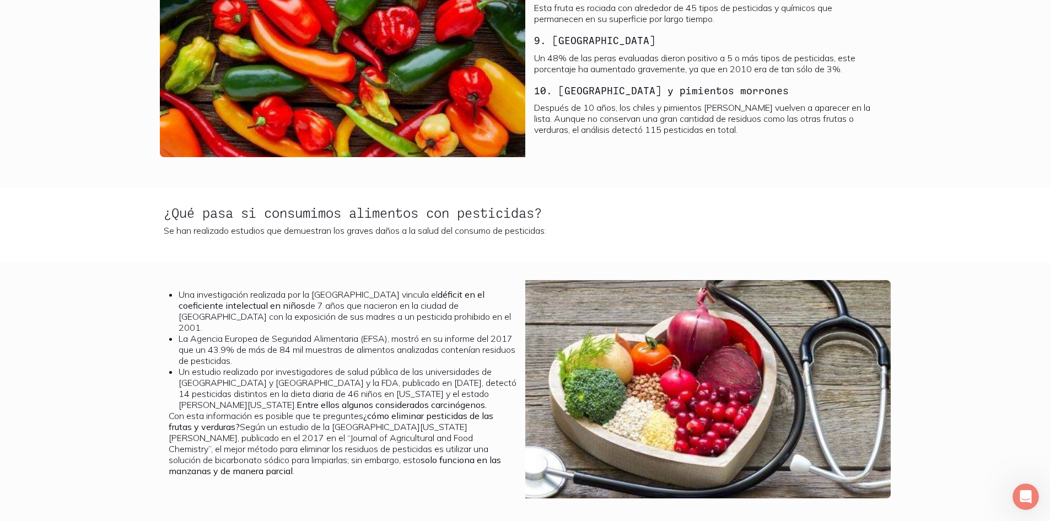
drag, startPoint x: 310, startPoint y: 379, endPoint x: 310, endPoint y: 407, distance: 28.1
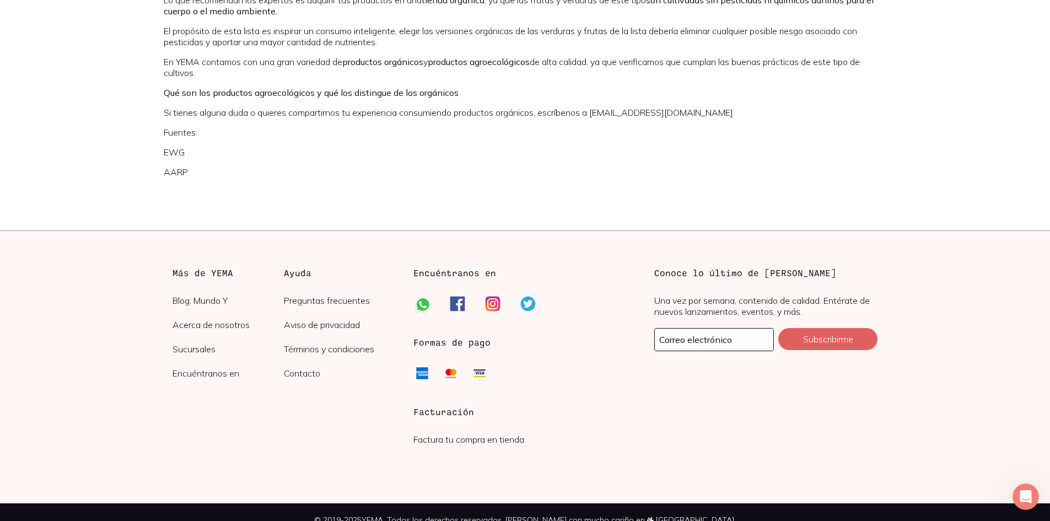
scroll to position [1935, 0]
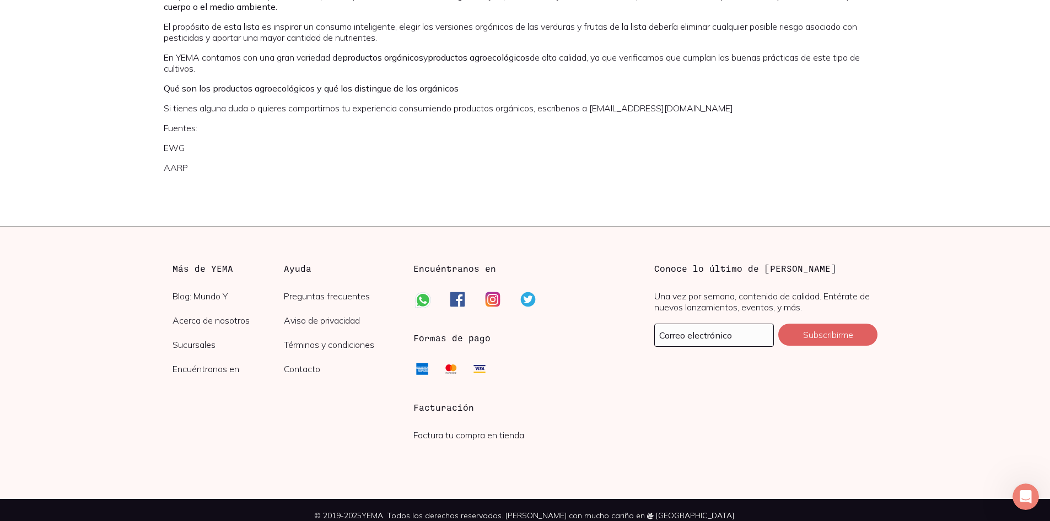
drag, startPoint x: 646, startPoint y: 311, endPoint x: 525, endPoint y: 189, distance: 171.5
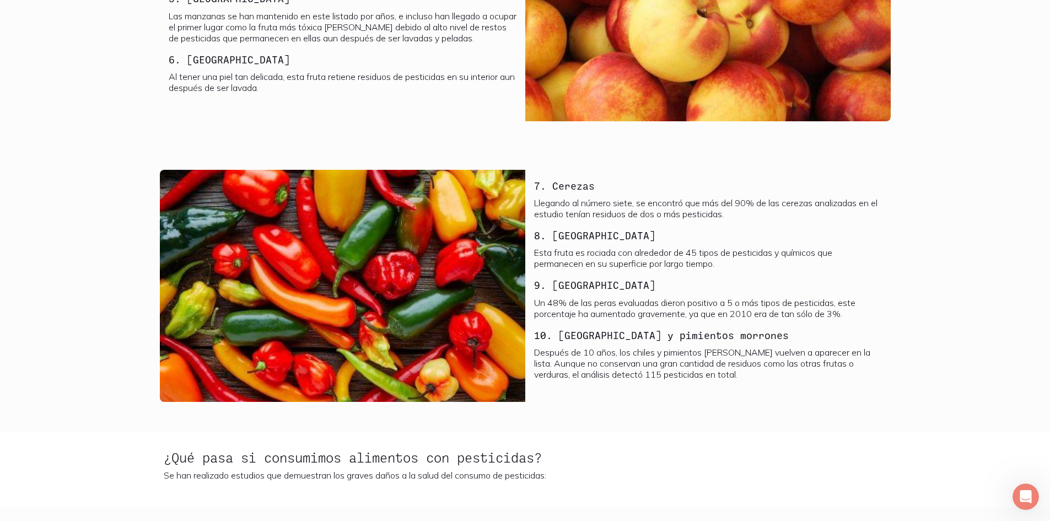
scroll to position [1108, 0]
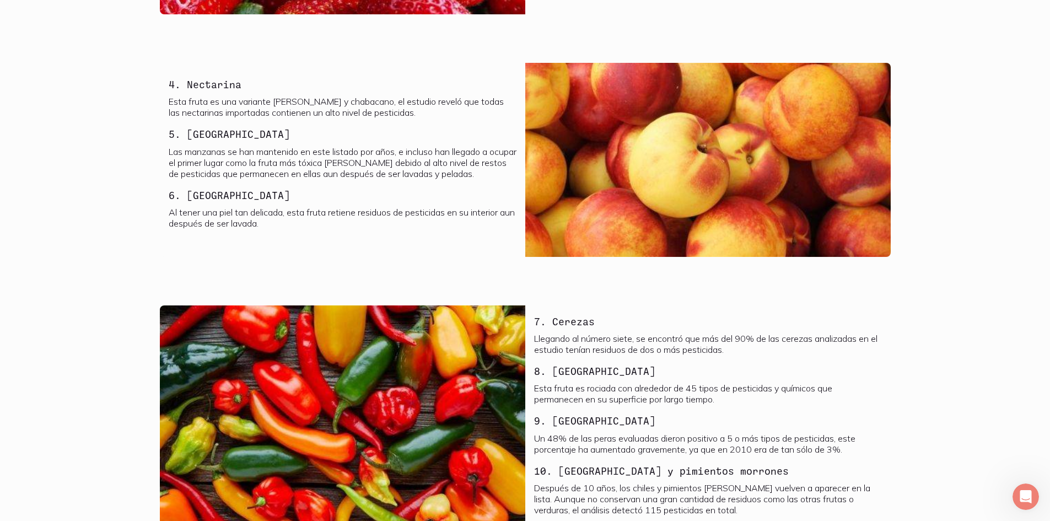
drag, startPoint x: 464, startPoint y: 60, endPoint x: 513, endPoint y: 54, distance: 48.8
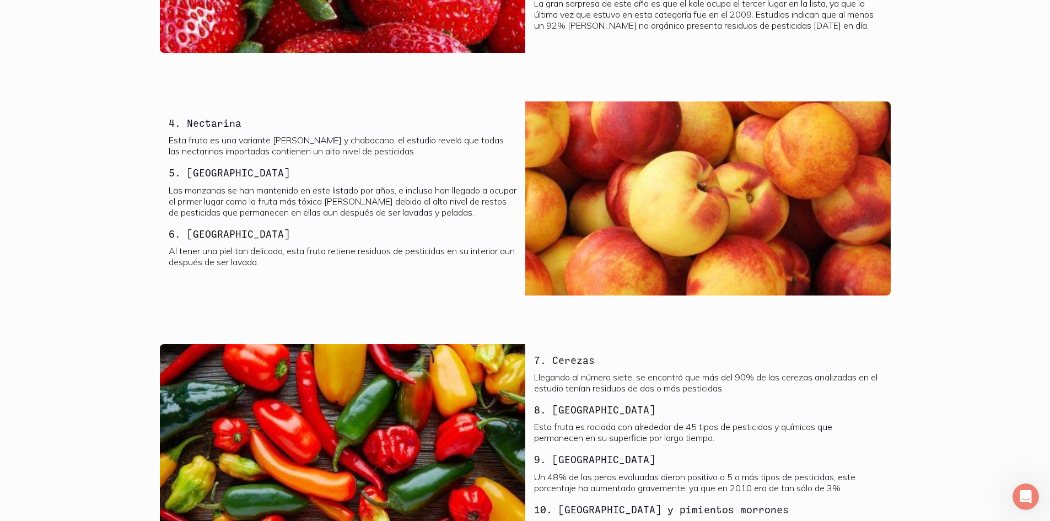
scroll to position [943, 0]
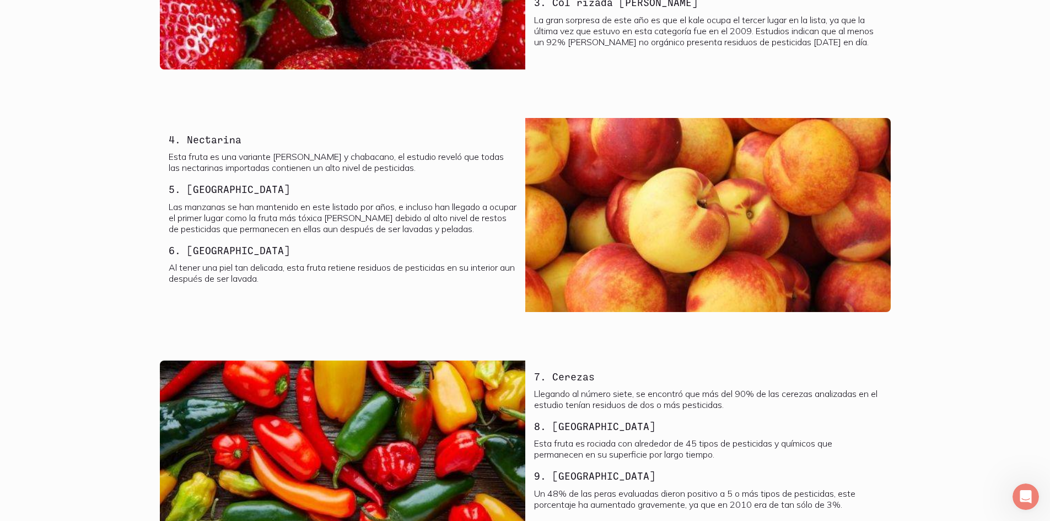
drag, startPoint x: 513, startPoint y: 54, endPoint x: 876, endPoint y: 95, distance: 366.1
drag, startPoint x: 481, startPoint y: 89, endPoint x: 357, endPoint y: 62, distance: 126.3
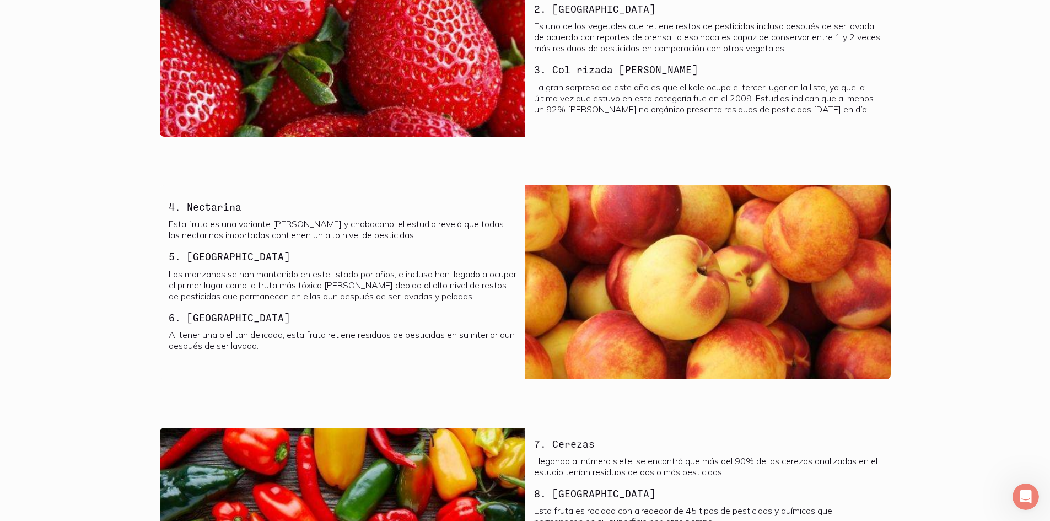
scroll to position [832, 0]
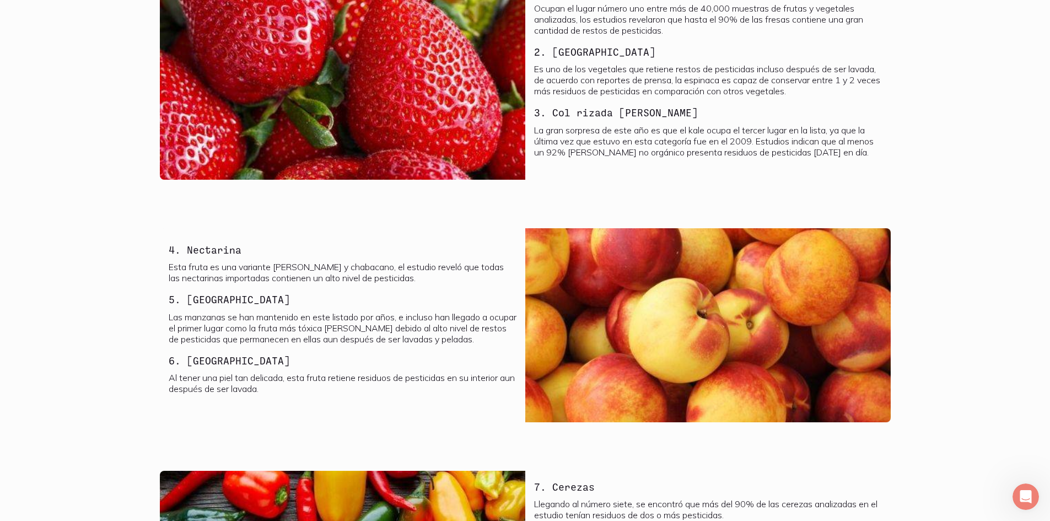
drag, startPoint x: 357, startPoint y: 62, endPoint x: 334, endPoint y: 250, distance: 189.4
click at [334, 250] on h3 "4. Nectarina" at bounding box center [343, 250] width 348 height 14
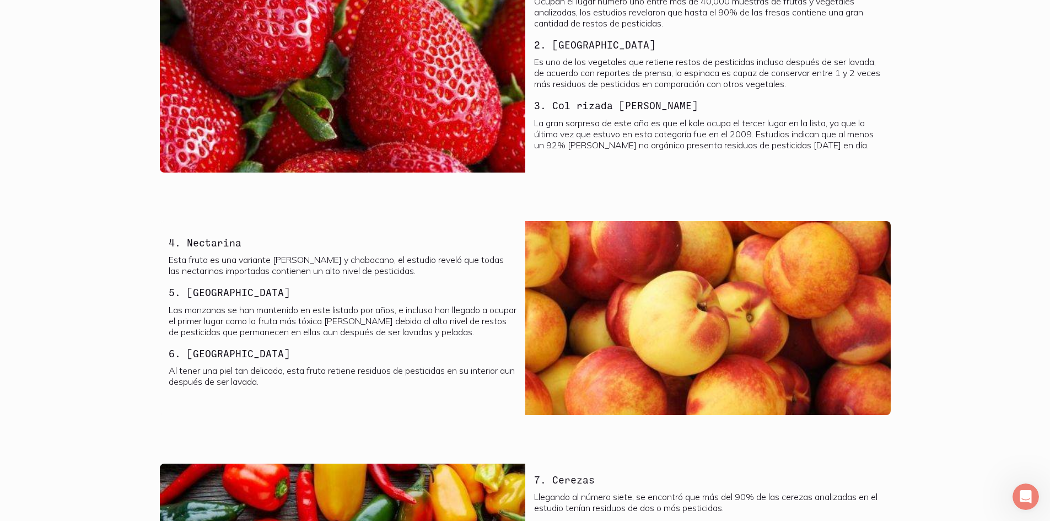
drag, startPoint x: 334, startPoint y: 250, endPoint x: 561, endPoint y: 223, distance: 228.7
click at [561, 223] on section "4. Nectarina Esta fruta es una variante [PERSON_NAME] y chabacano, el estudio r…" at bounding box center [525, 324] width 1050 height 243
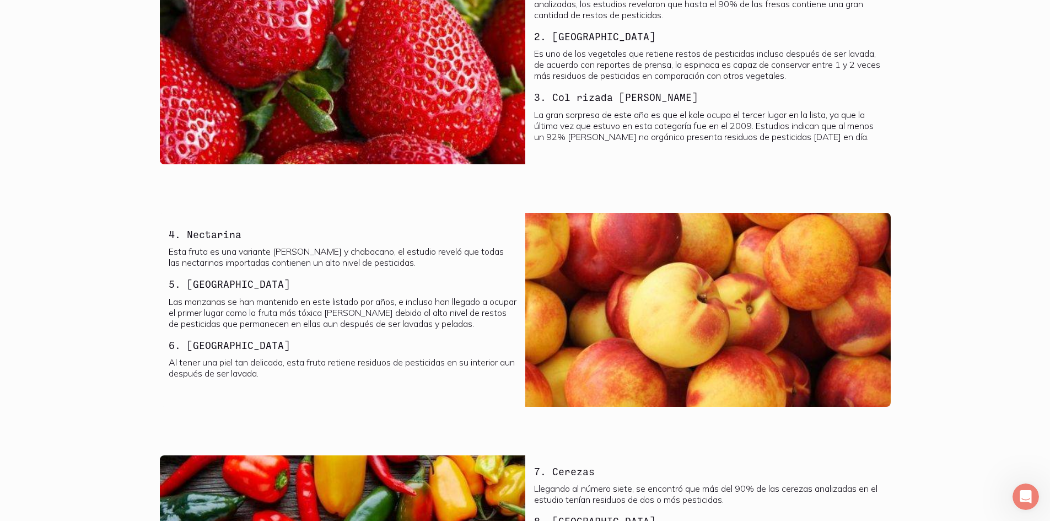
scroll to position [876, 0]
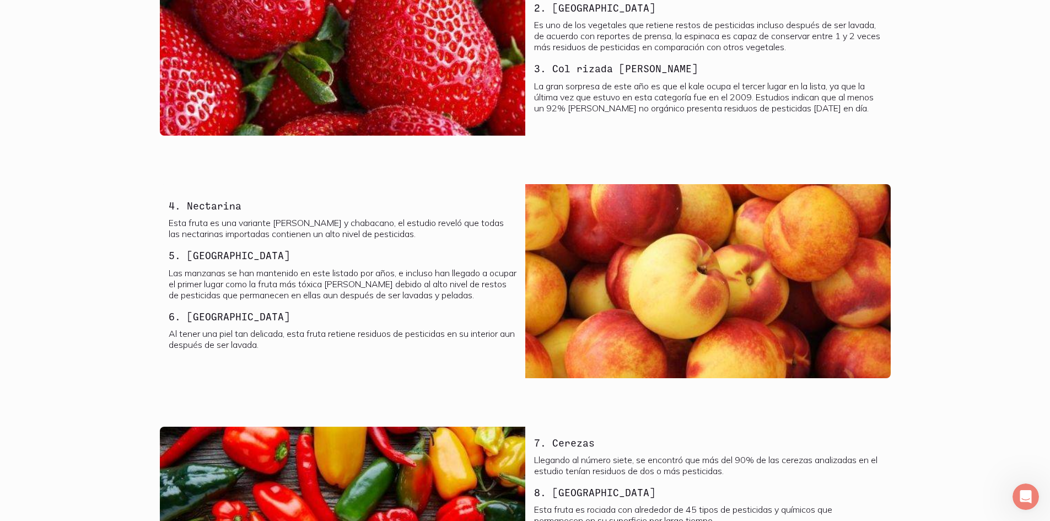
drag, startPoint x: 561, startPoint y: 223, endPoint x: 427, endPoint y: 249, distance: 137.0
click at [427, 249] on h3 "5. [GEOGRAPHIC_DATA]" at bounding box center [343, 255] width 348 height 14
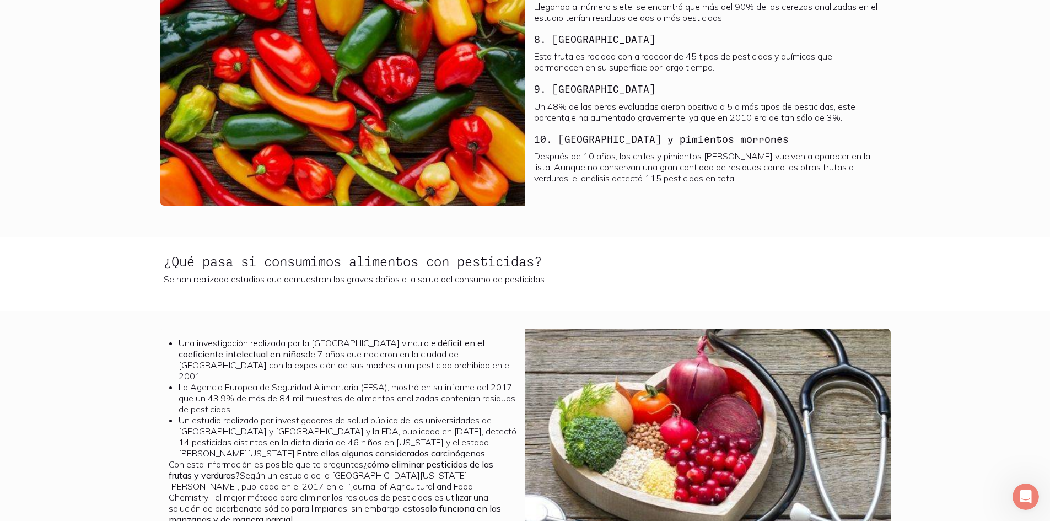
scroll to position [1362, 0]
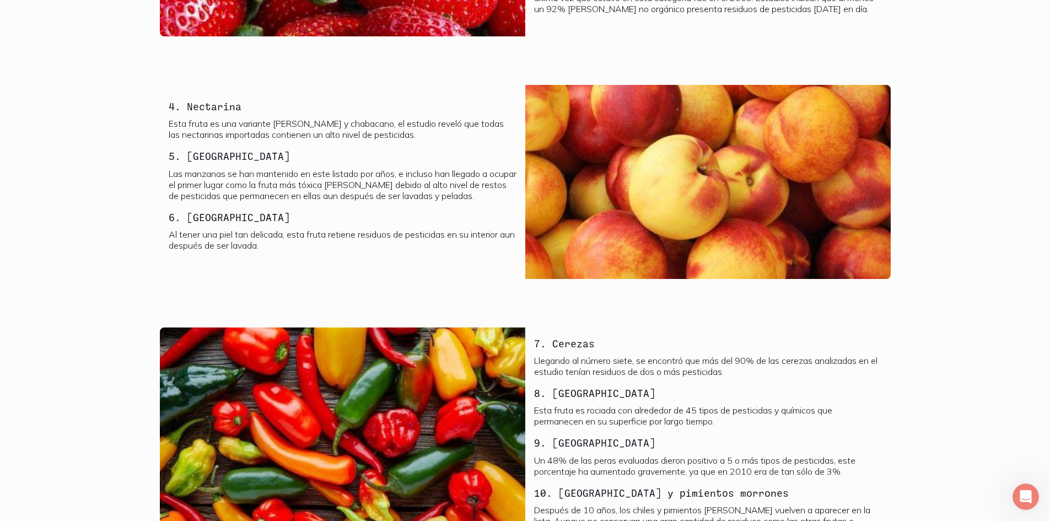
drag, startPoint x: 504, startPoint y: 261, endPoint x: 528, endPoint y: 248, distance: 26.9
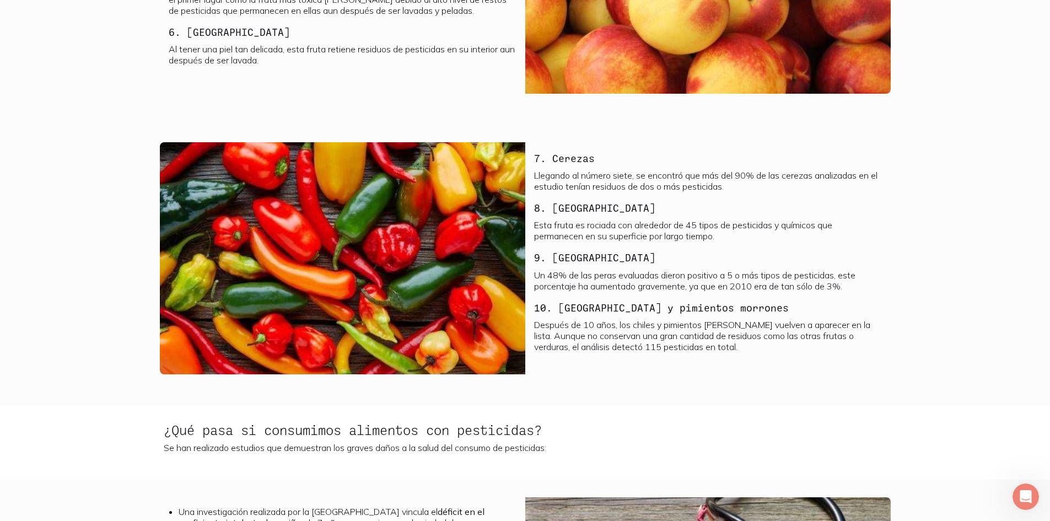
scroll to position [1163, 0]
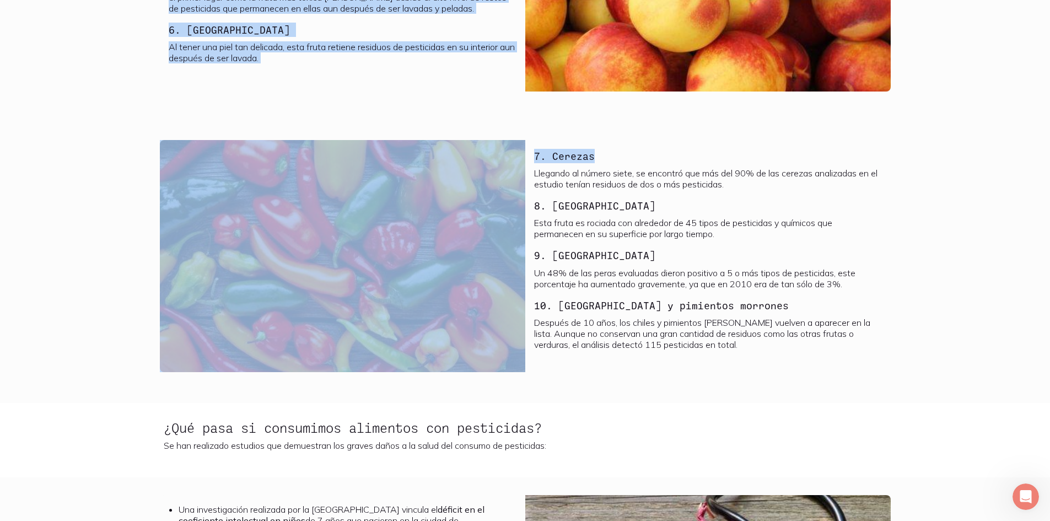
drag, startPoint x: 984, startPoint y: 75, endPoint x: 918, endPoint y: 205, distance: 145.4
click at [916, 166] on div "Para mantenernos saludables es necesario que consumamos frutas y verduras, pero…" at bounding box center [525, 29] width 1050 height 1884
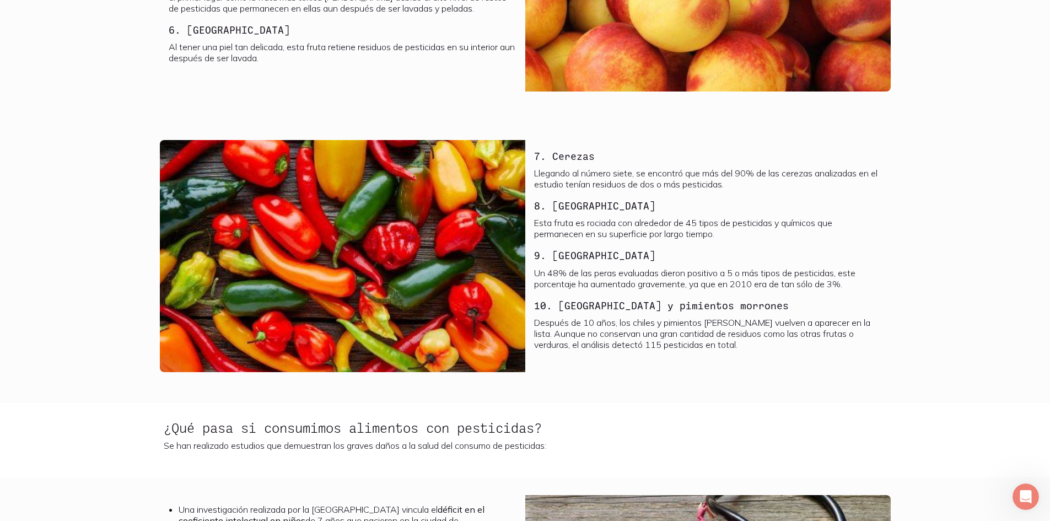
drag, startPoint x: 922, startPoint y: 346, endPoint x: 911, endPoint y: 342, distance: 11.4
click at [911, 342] on section "7. Cerezas Llegando al número siete, se encontró que más del 90% de las cerezas…" at bounding box center [525, 262] width 1050 height 281
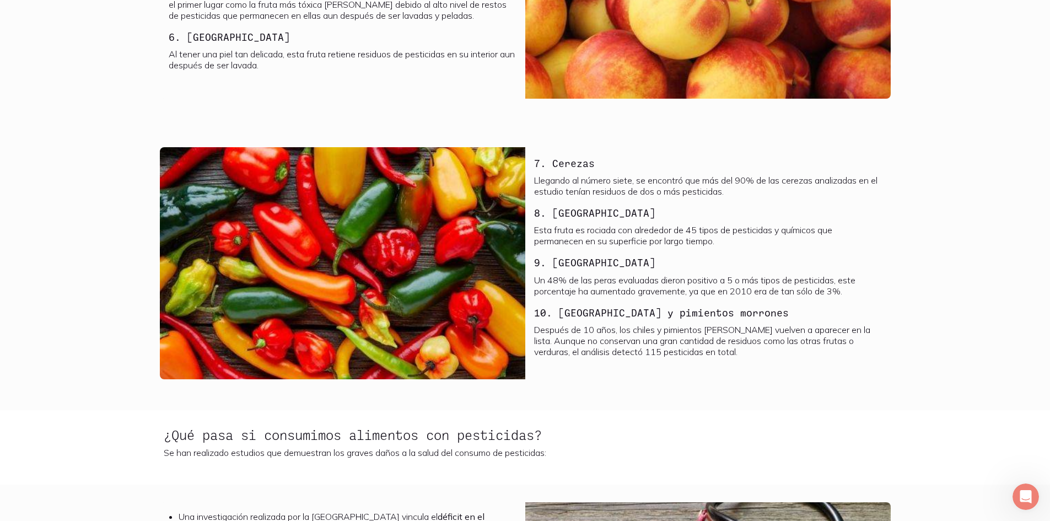
drag, startPoint x: 337, startPoint y: 257, endPoint x: 345, endPoint y: 252, distance: 8.7
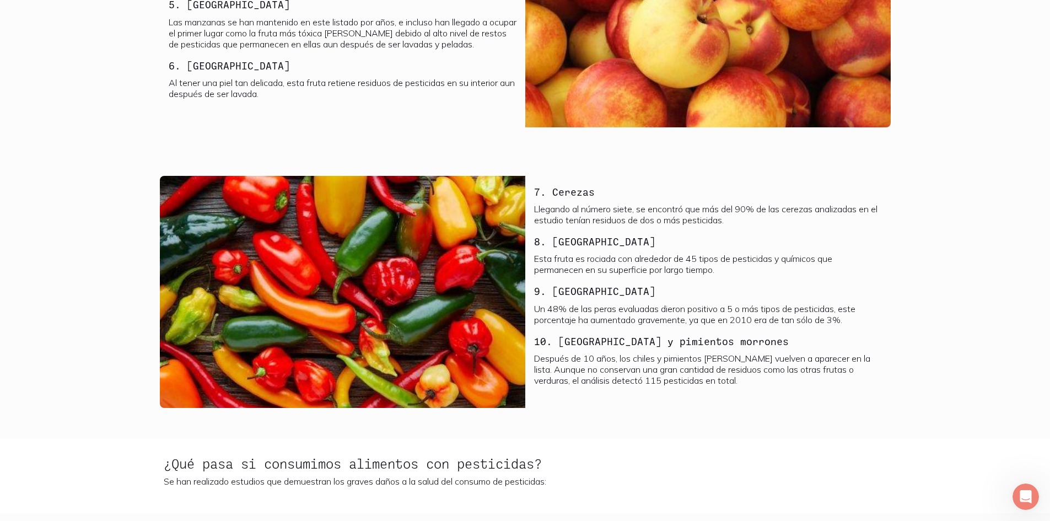
scroll to position [1108, 0]
